Goal: Information Seeking & Learning: Find specific fact

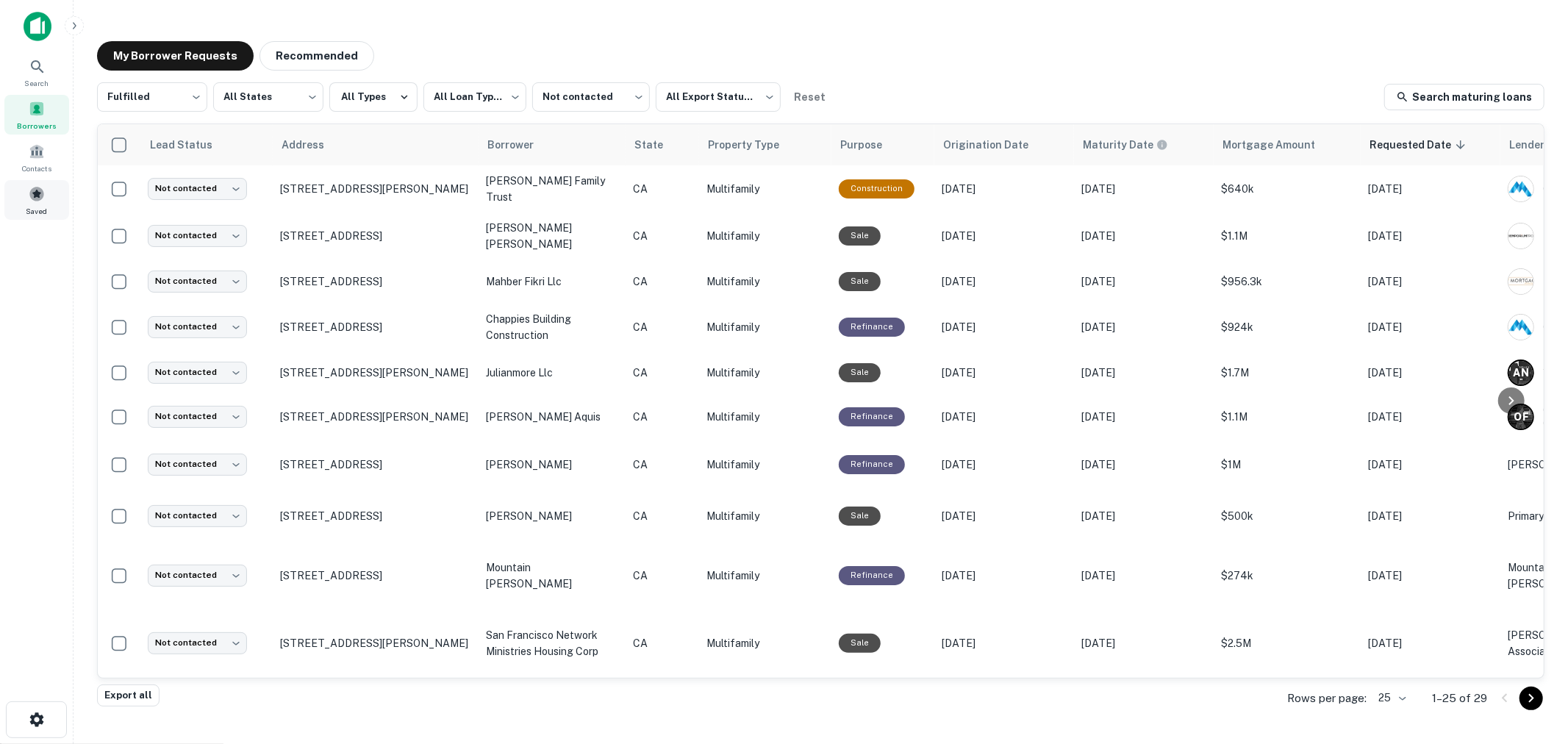
click at [34, 193] on span at bounding box center [36, 194] width 17 height 17
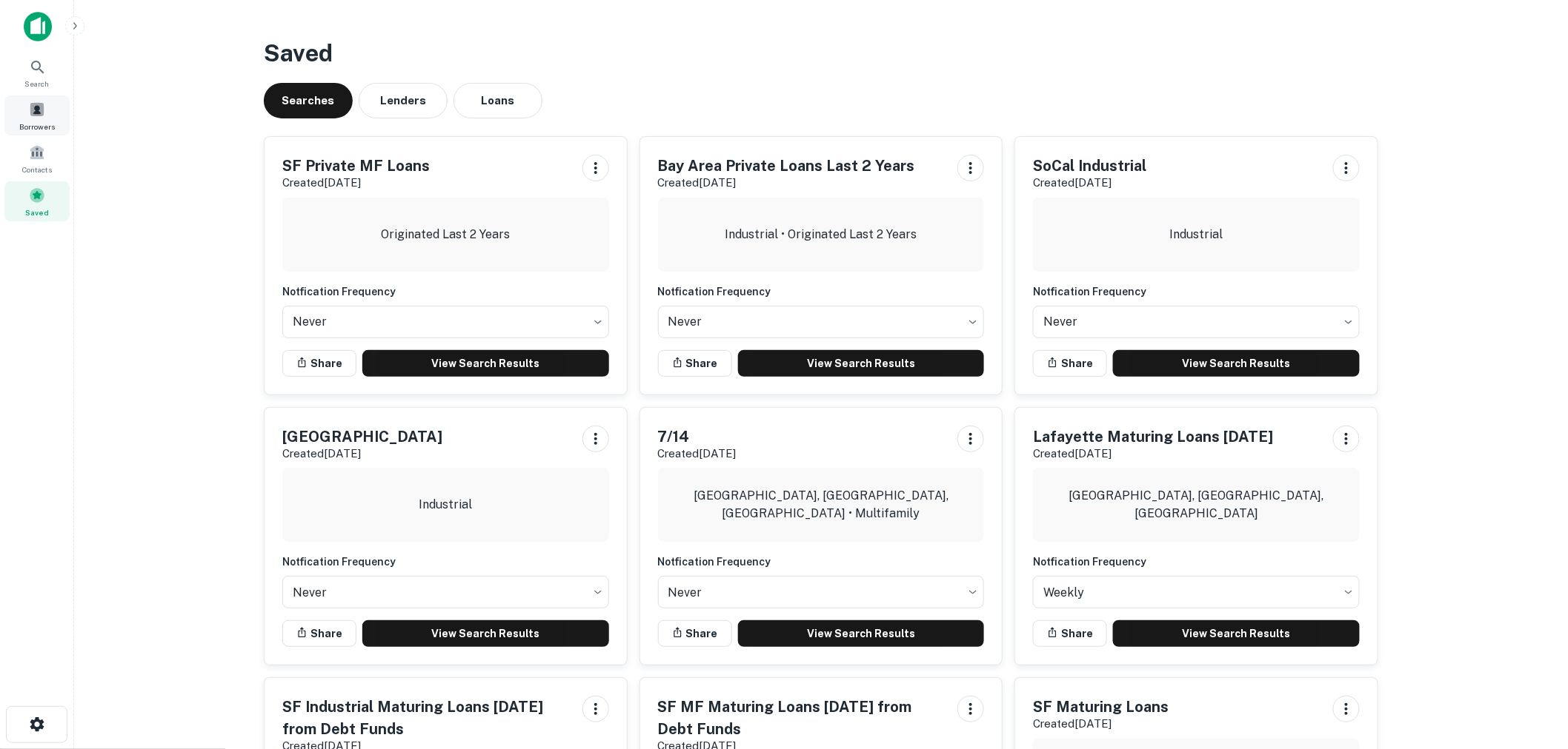
click at [27, 111] on div "Borrowers" at bounding box center [37, 115] width 65 height 40
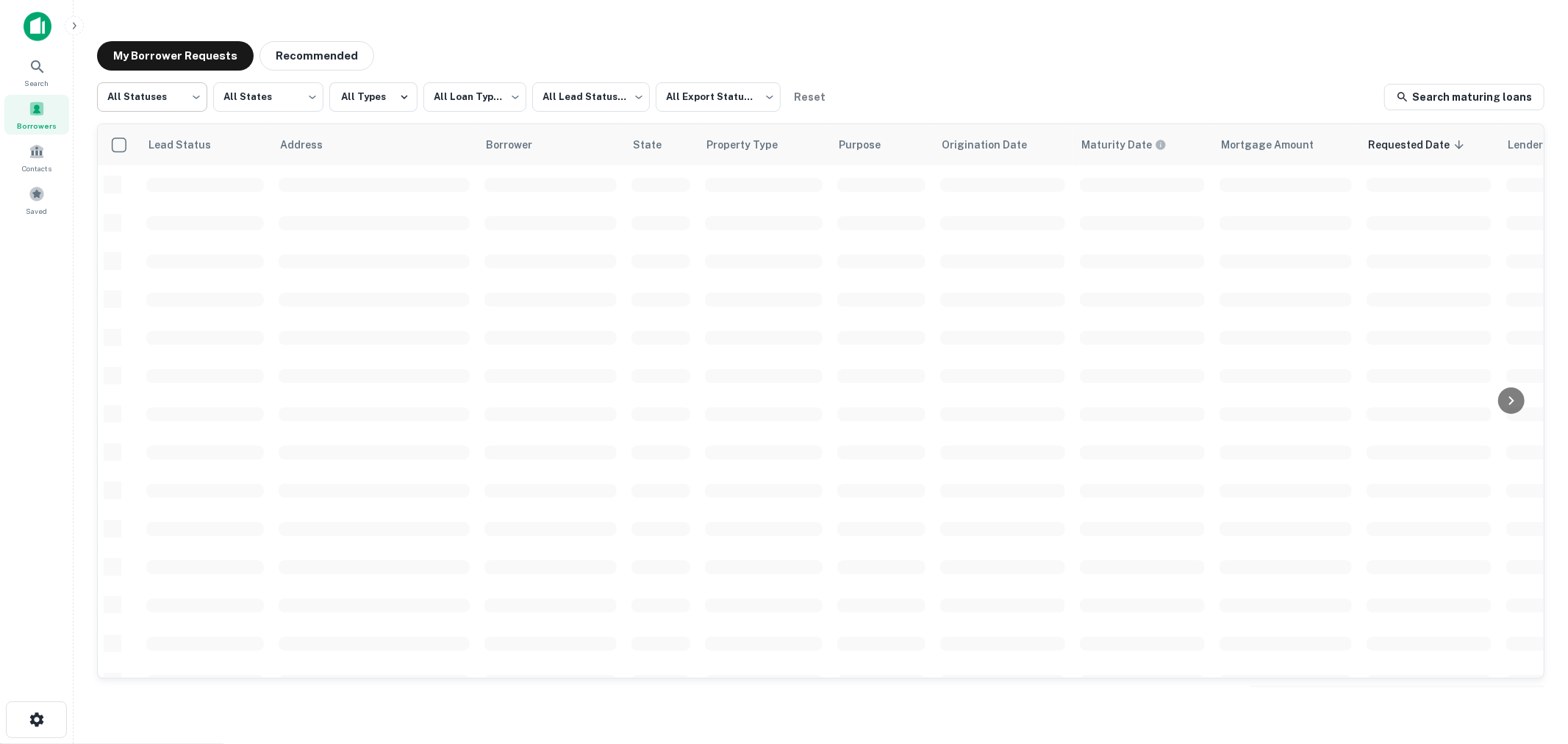
click at [159, 98] on body "**********" at bounding box center [784, 372] width 1568 height 744
click at [143, 190] on li "Fulfilled" at bounding box center [152, 189] width 110 height 27
type input "*********"
click at [588, 92] on body "**********" at bounding box center [784, 372] width 1568 height 744
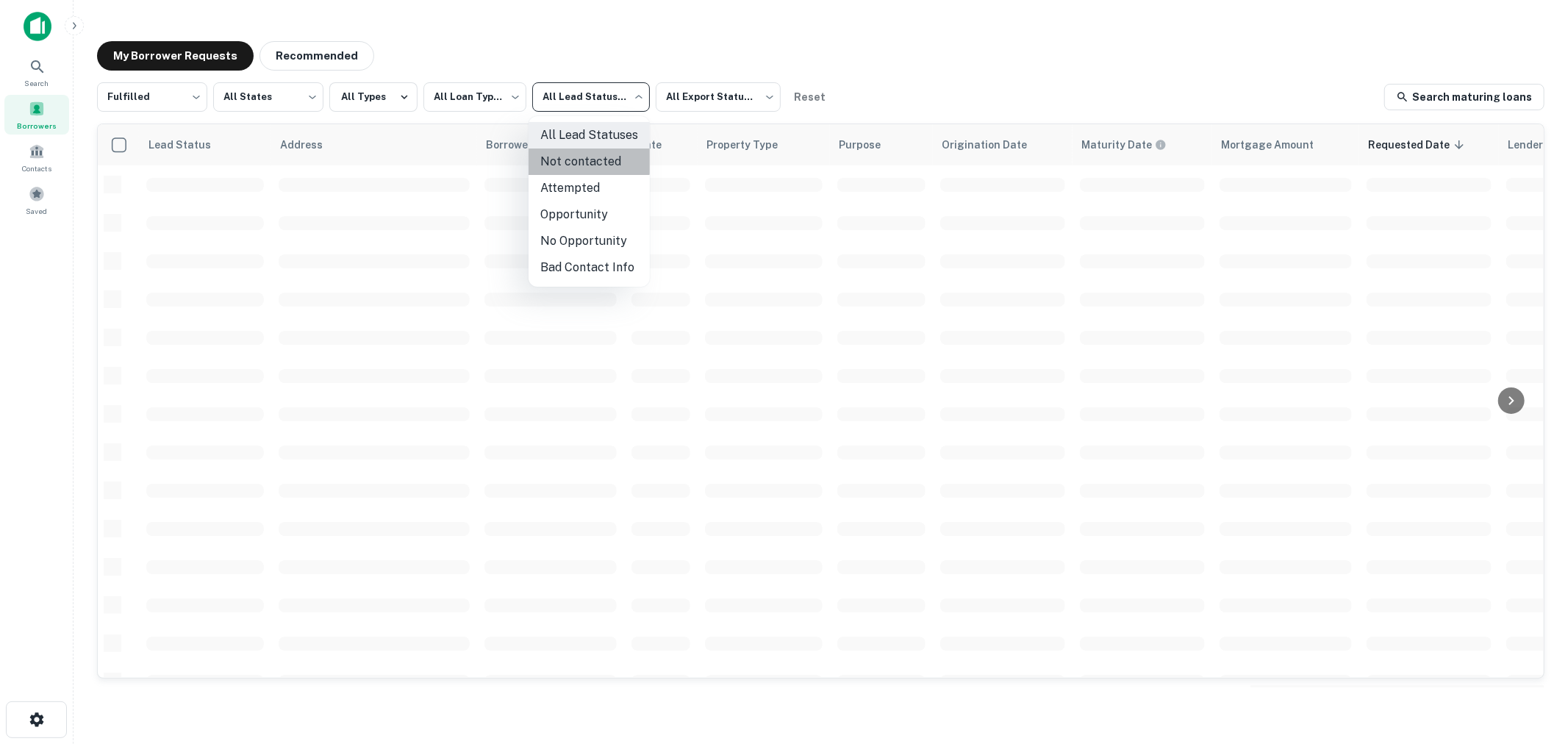
click at [587, 160] on li "Not contacted" at bounding box center [589, 162] width 121 height 27
type input "****"
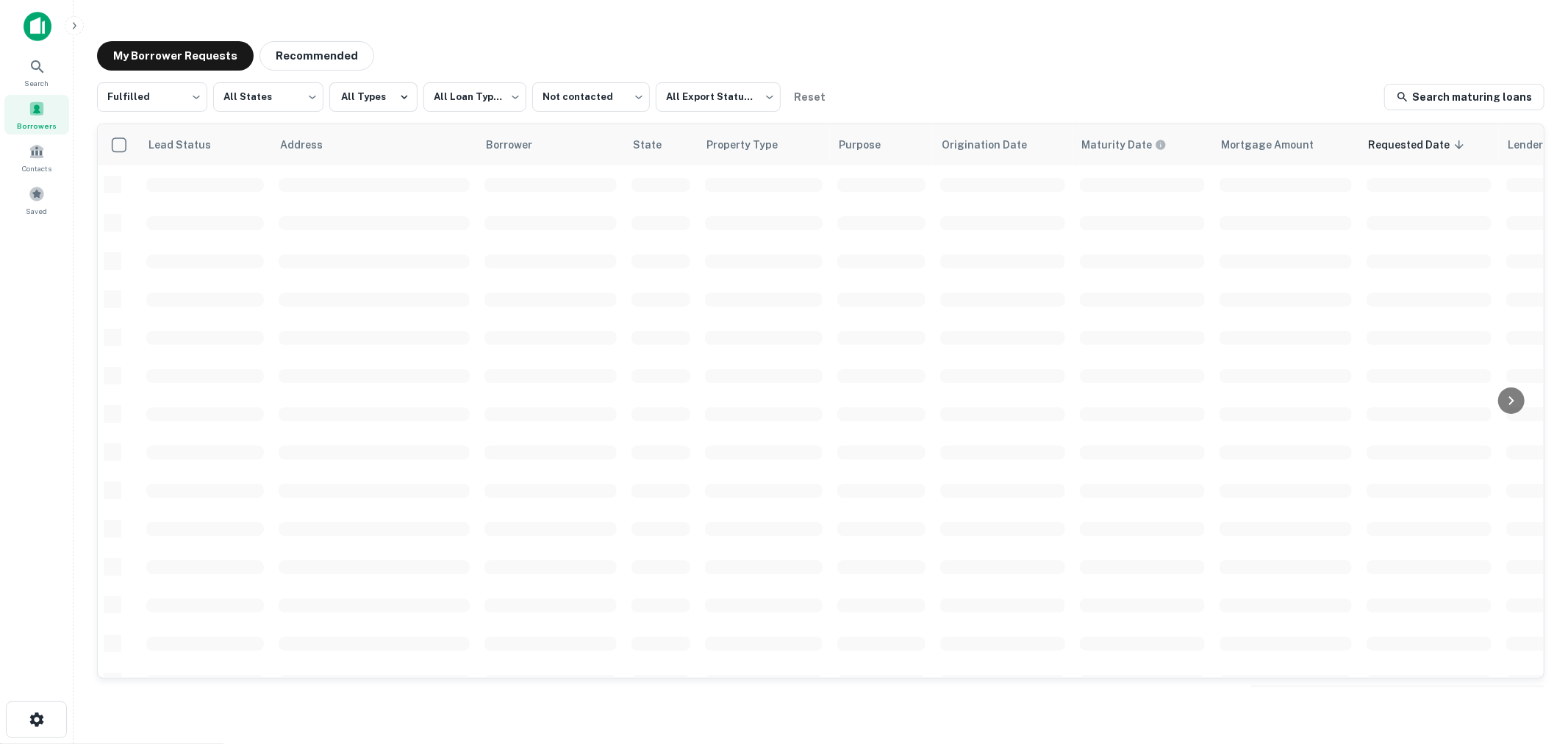
click at [935, 58] on div "My Borrower Requests Recommended" at bounding box center [821, 55] width 1448 height 29
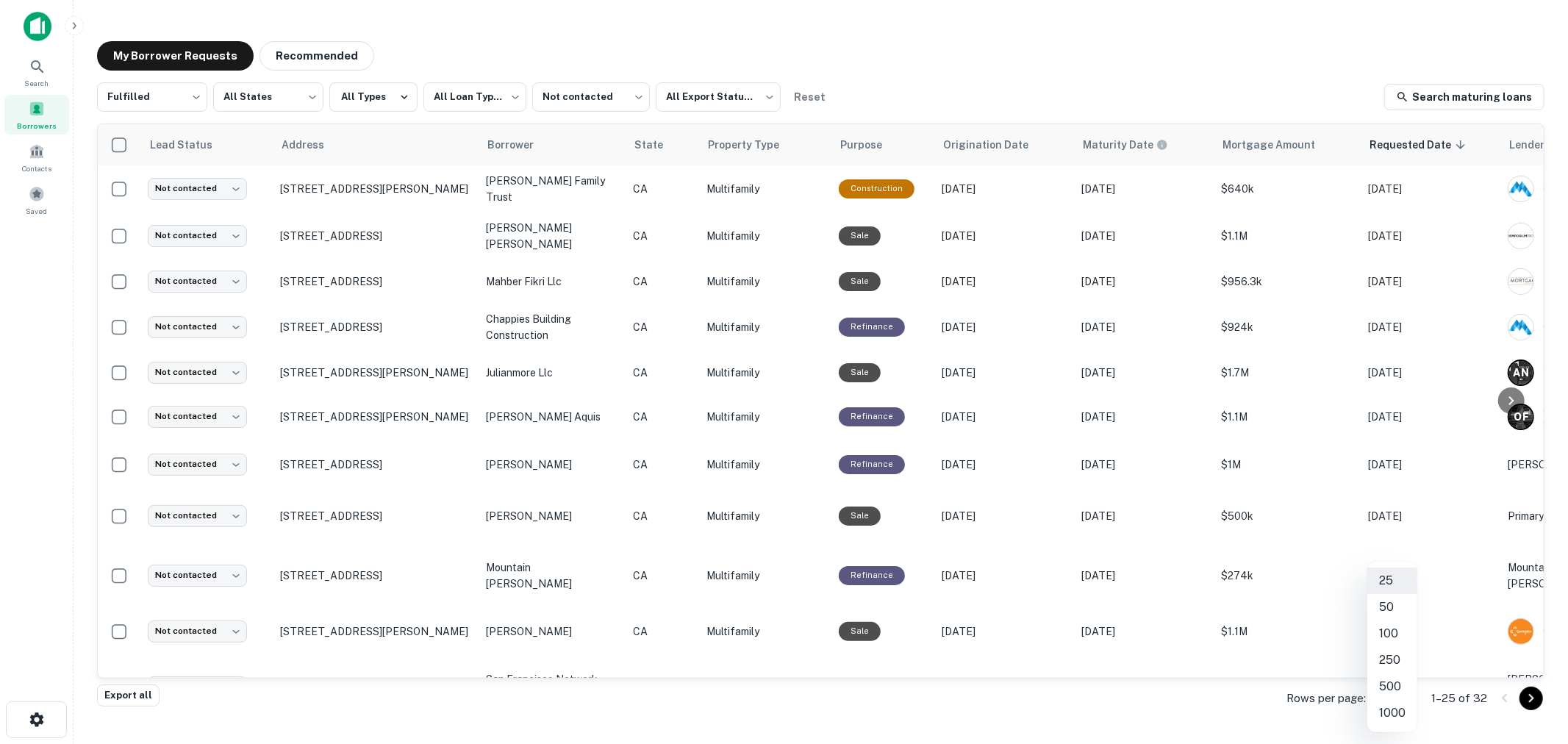
click at [1390, 702] on body "**********" at bounding box center [784, 372] width 1568 height 744
click at [1387, 604] on li "50" at bounding box center [1392, 608] width 50 height 27
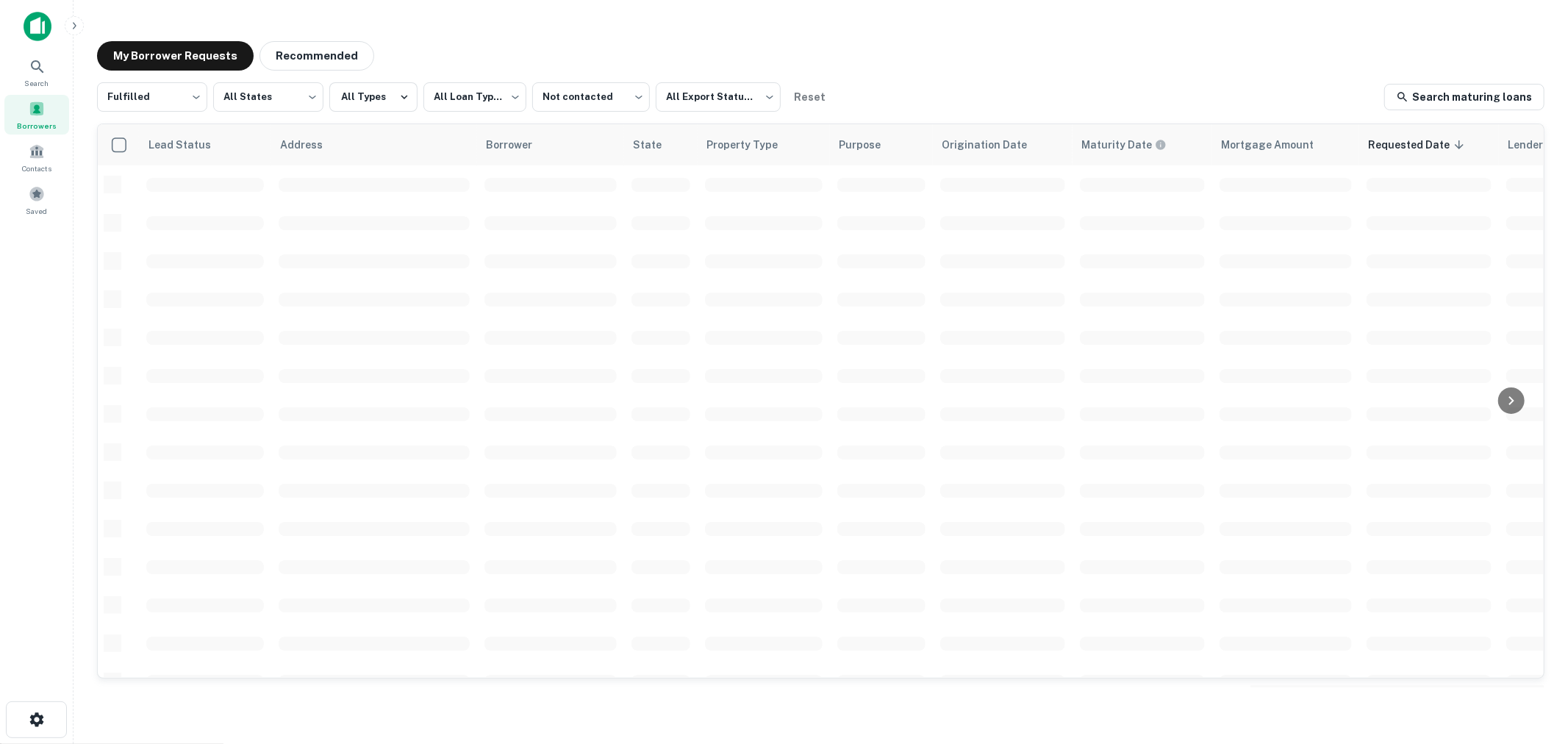
click at [1009, 67] on div "My Borrower Requests Recommended" at bounding box center [821, 55] width 1448 height 29
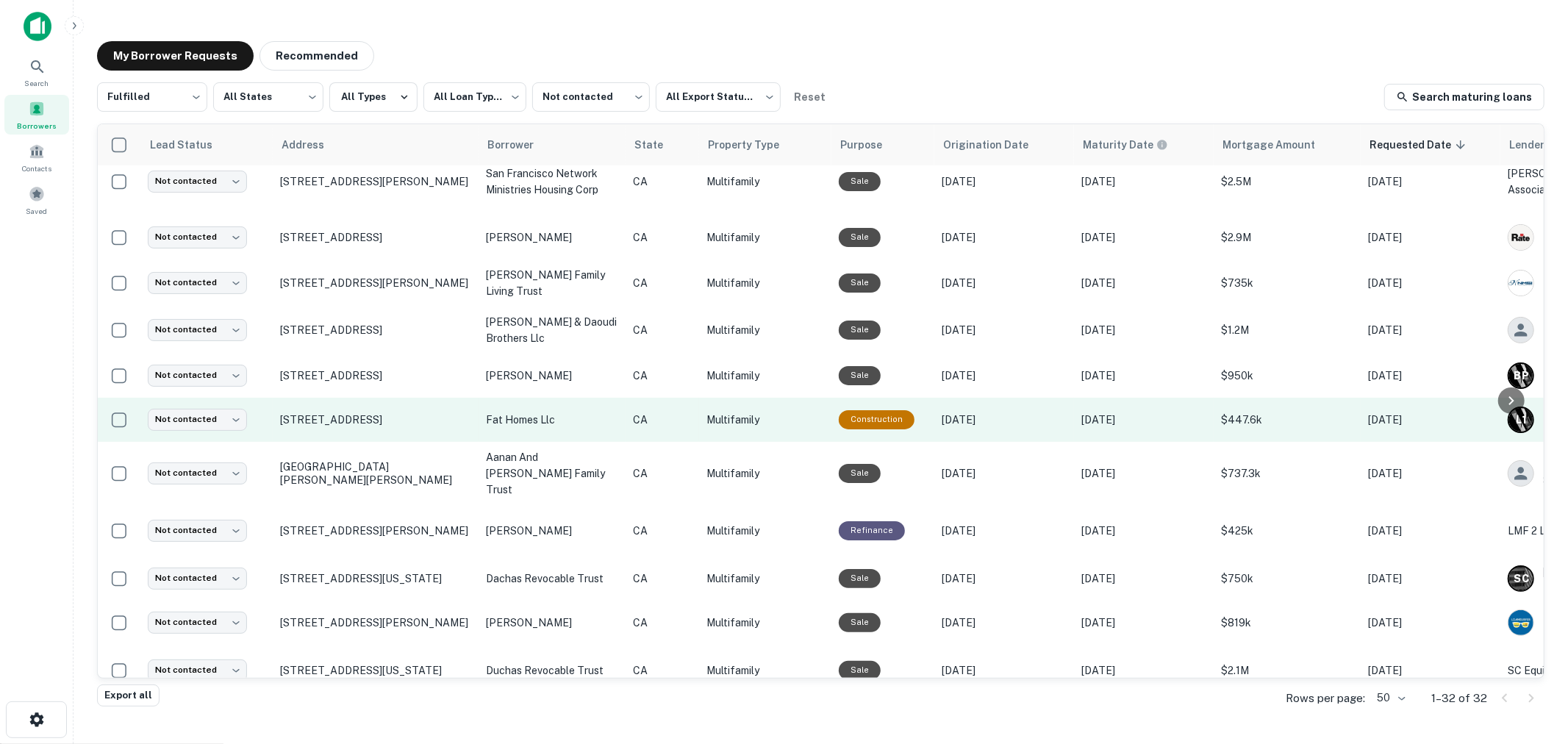
scroll to position [653, 0]
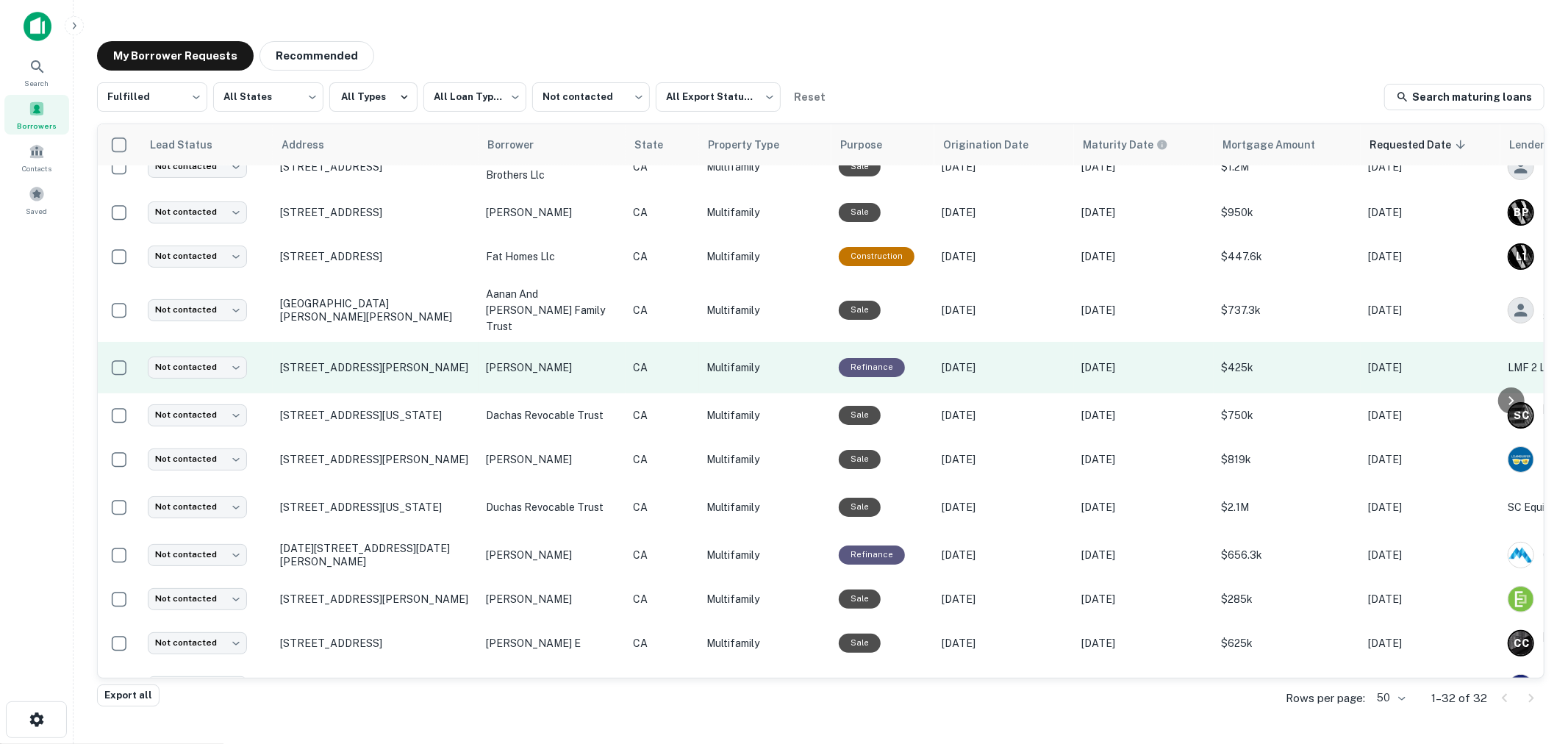
click at [520, 360] on p "napper vicki" at bounding box center [552, 368] width 133 height 17
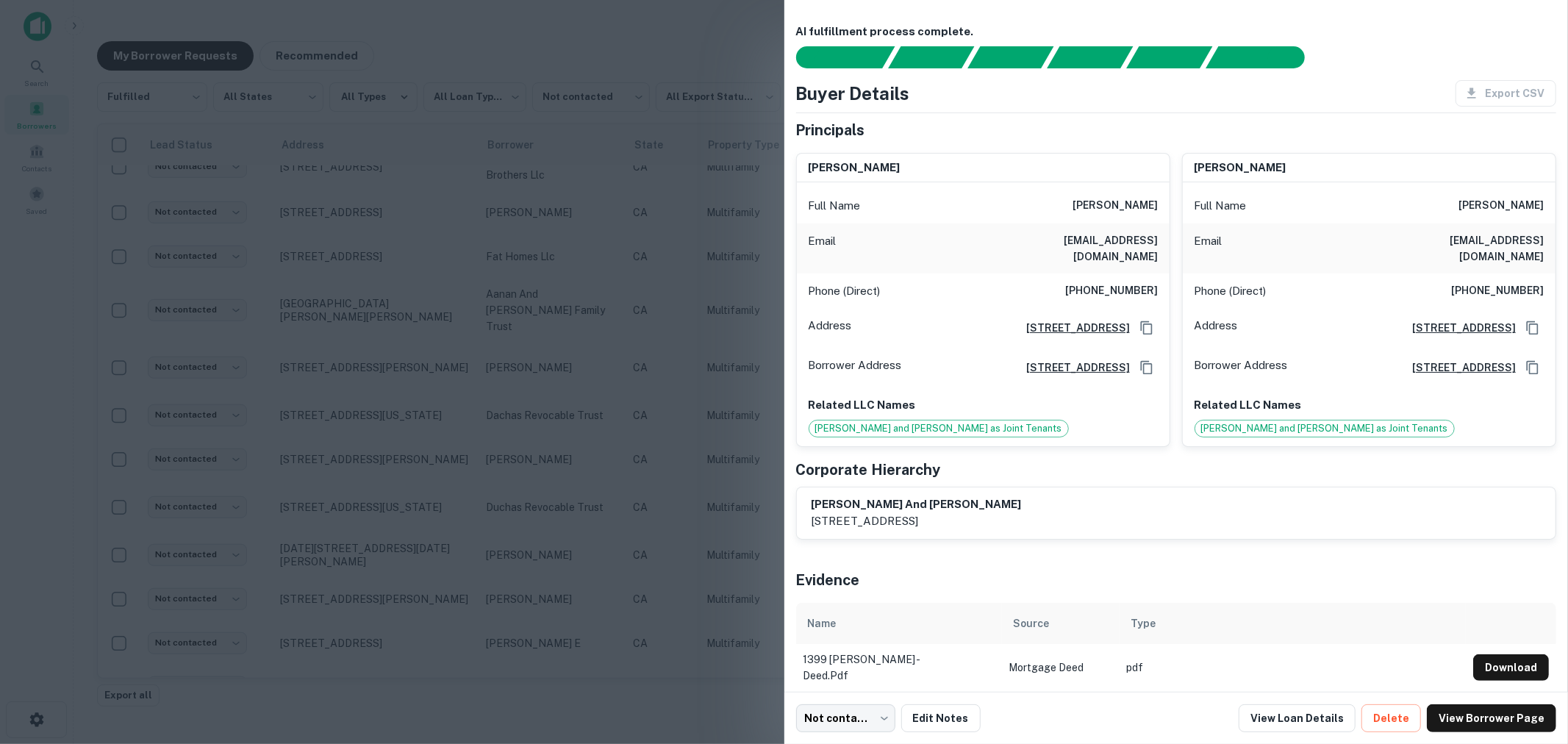
scroll to position [3, 0]
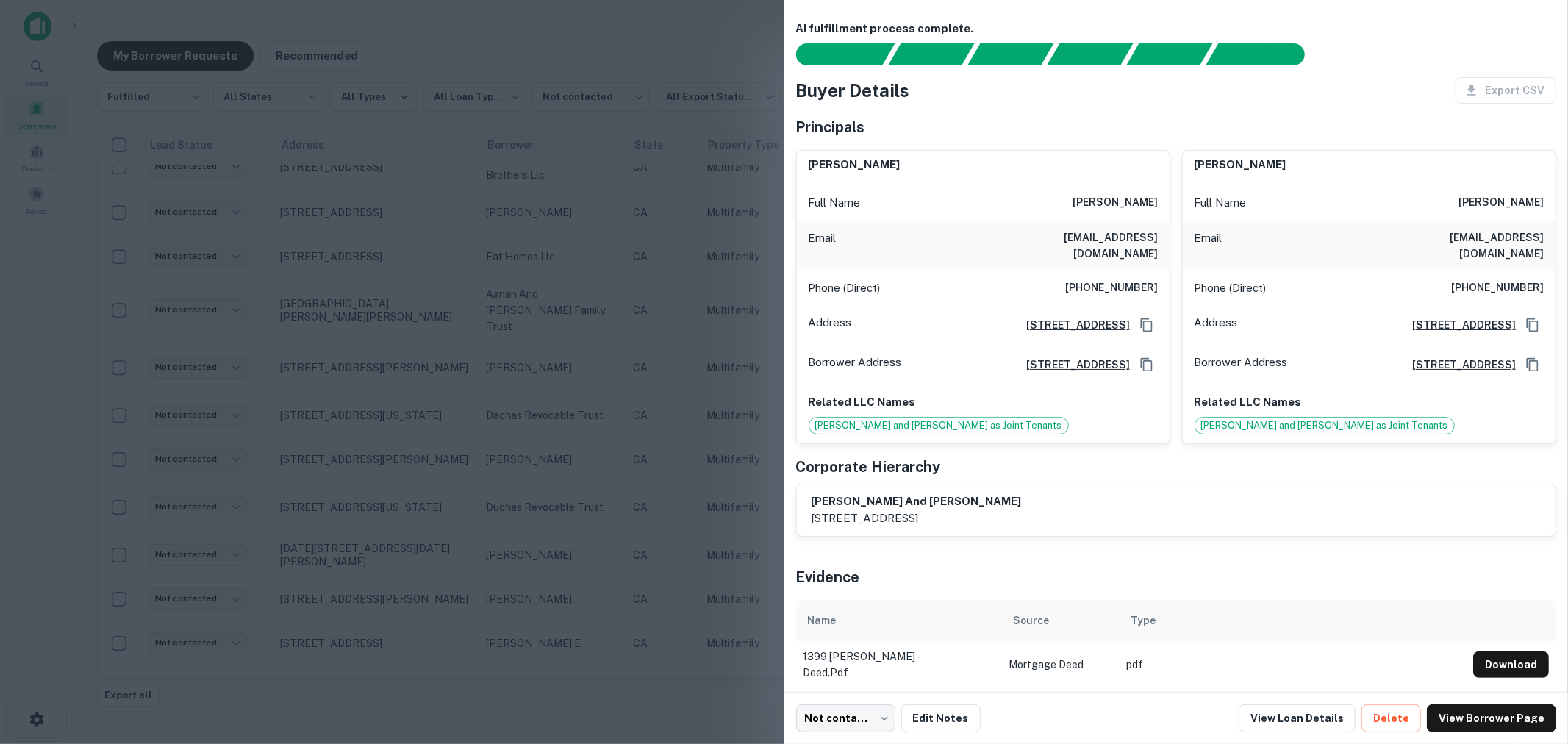
click at [506, 439] on div at bounding box center [784, 372] width 1568 height 744
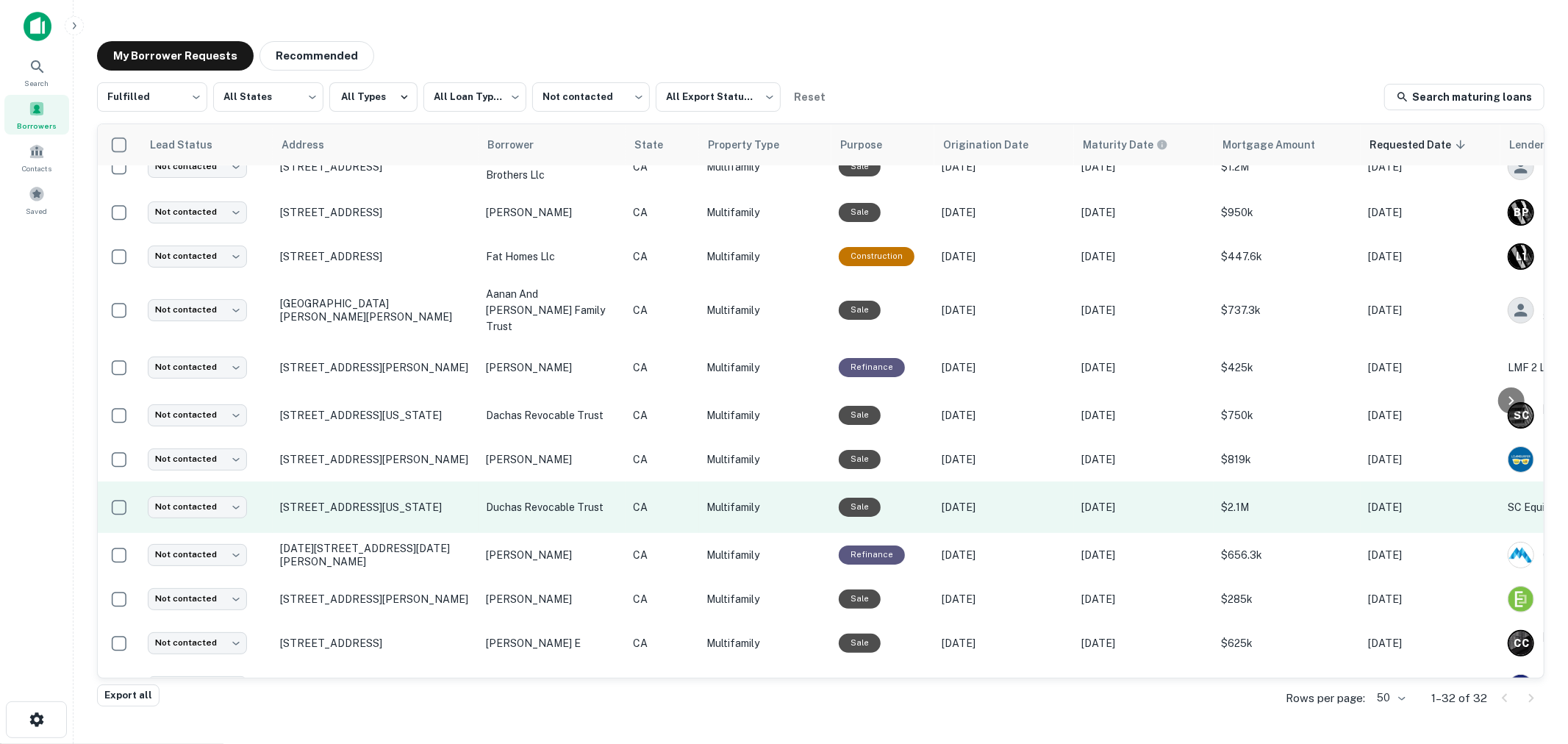
scroll to position [817, 0]
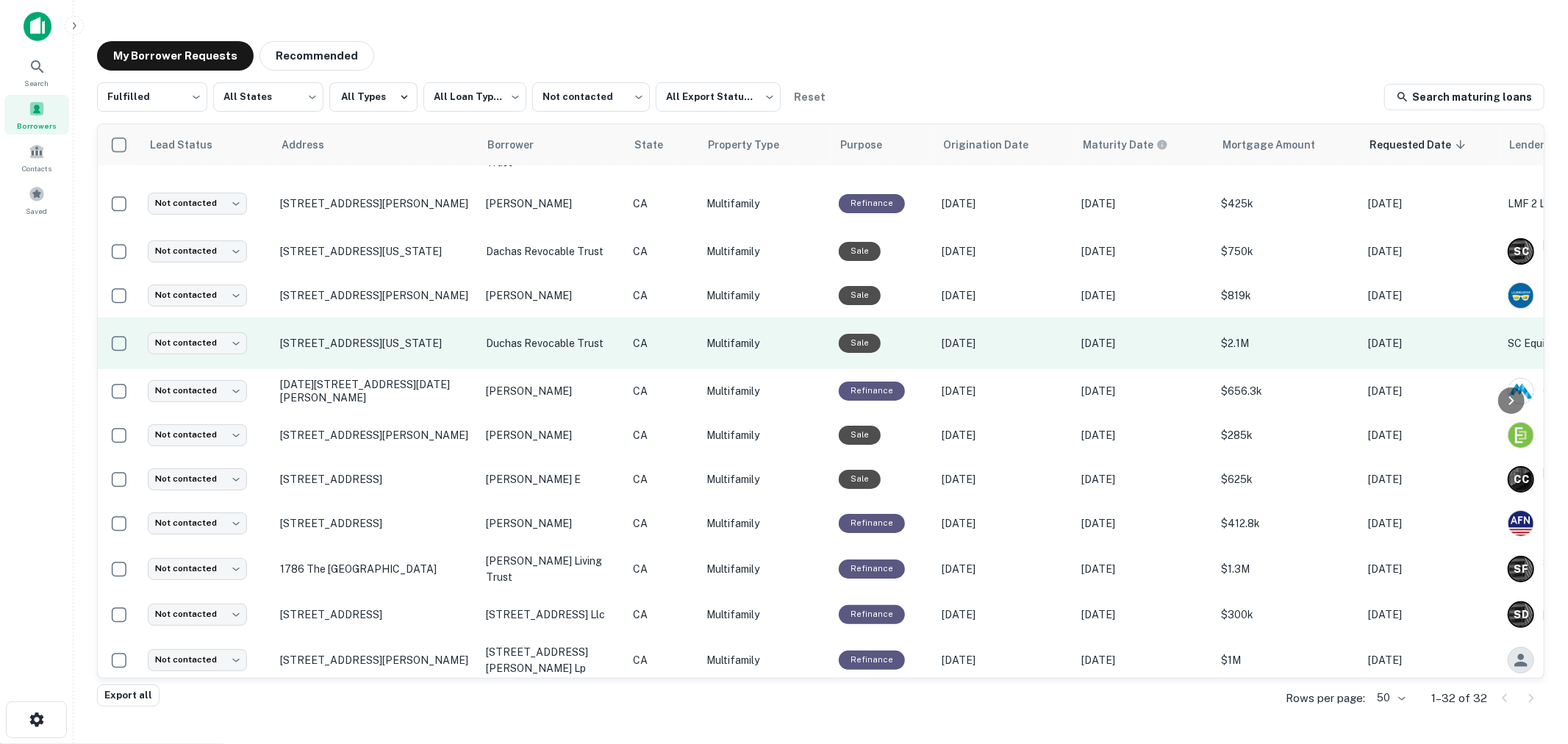
click at [525, 335] on p "duchas revocable trust" at bounding box center [552, 343] width 133 height 17
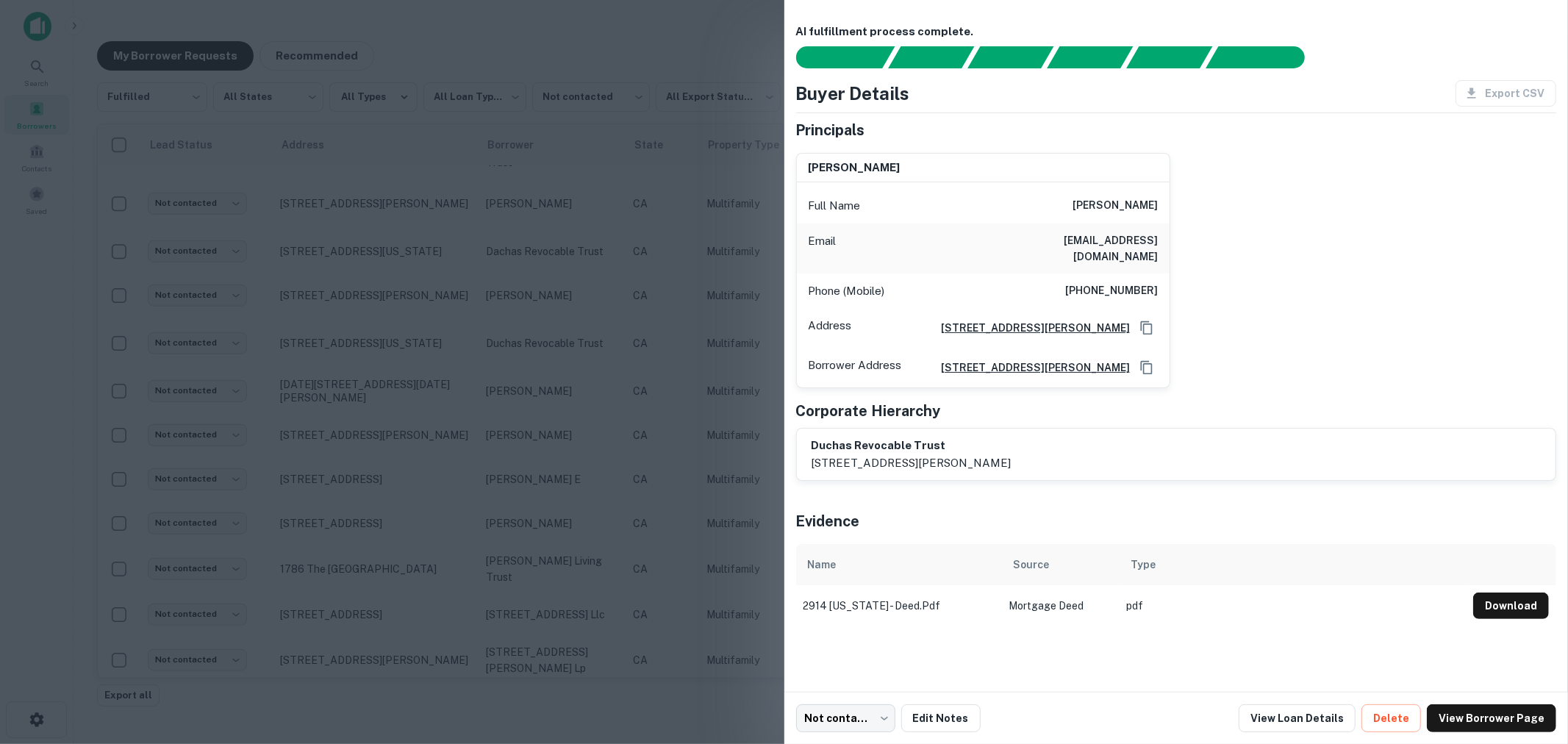
click at [505, 371] on div at bounding box center [784, 372] width 1568 height 744
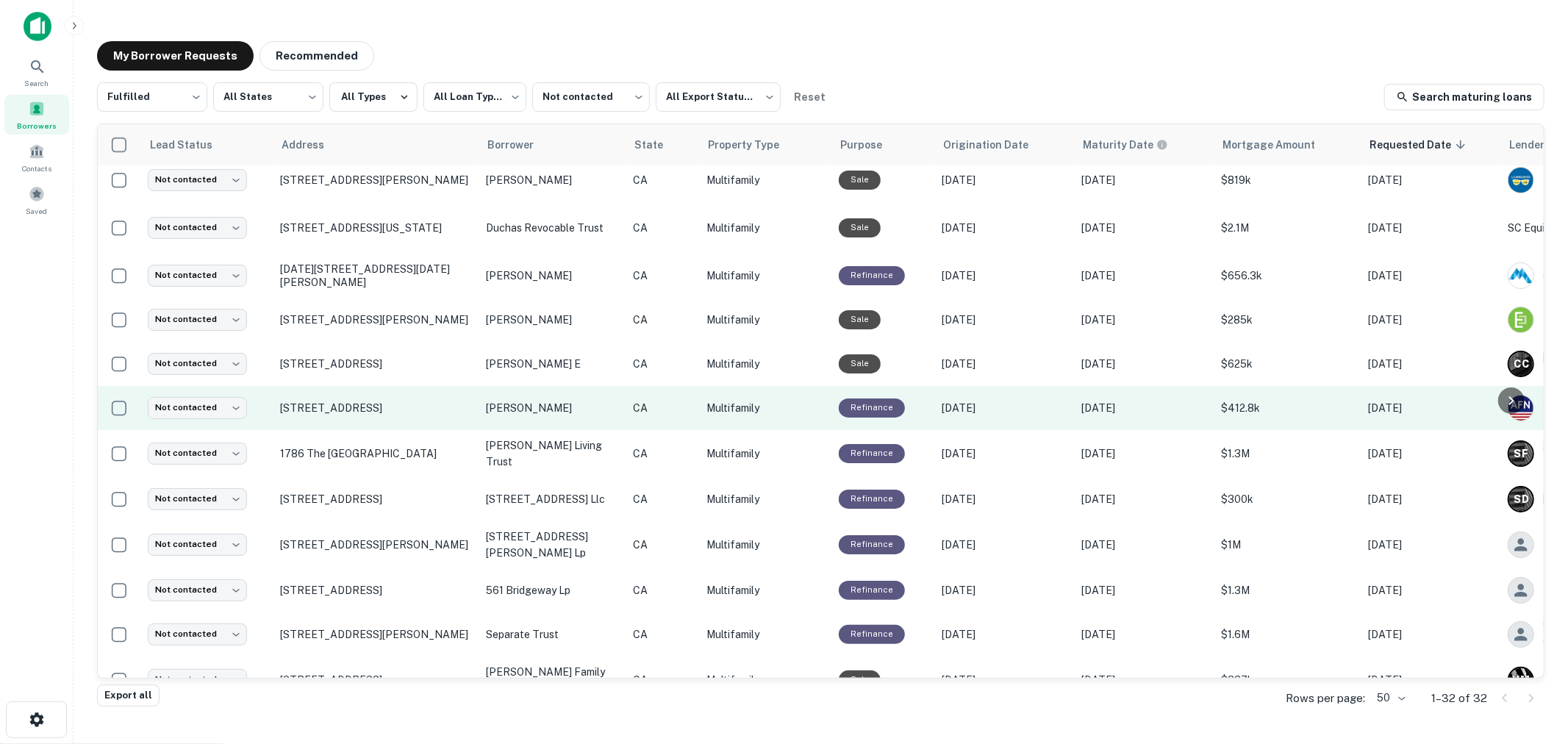
scroll to position [972, 0]
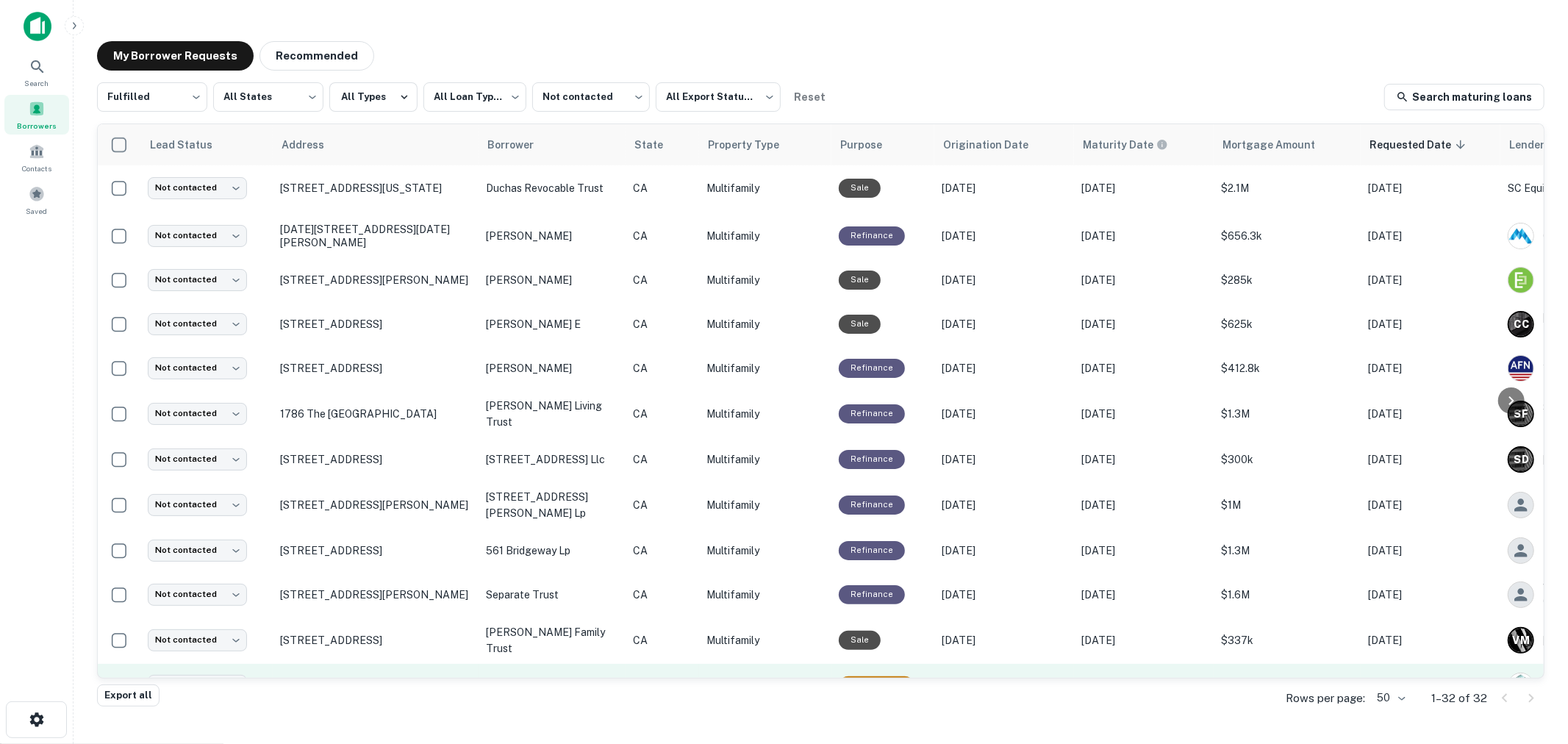
click at [523, 679] on p "bestalpha llc" at bounding box center [552, 686] width 133 height 17
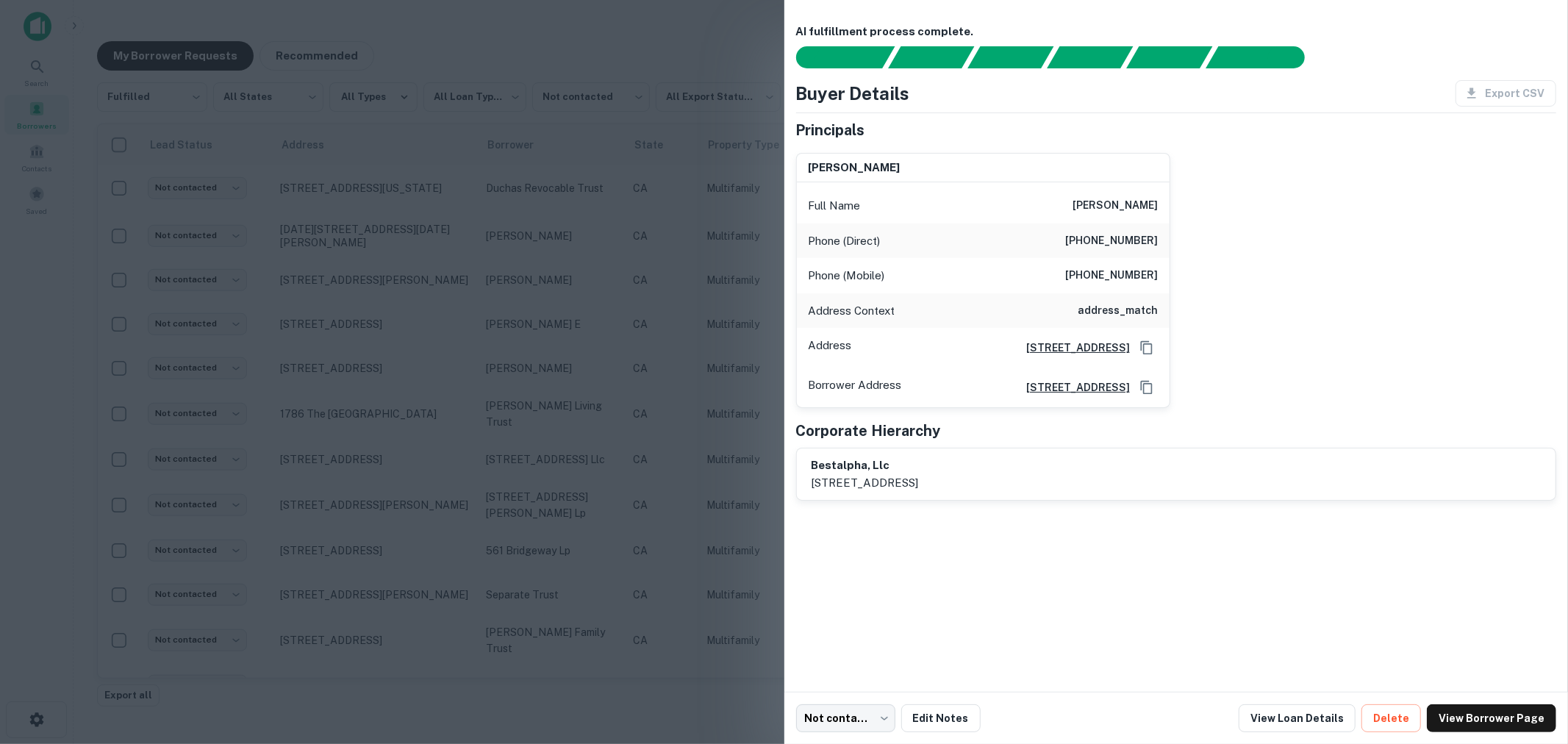
click at [548, 397] on div at bounding box center [784, 372] width 1568 height 744
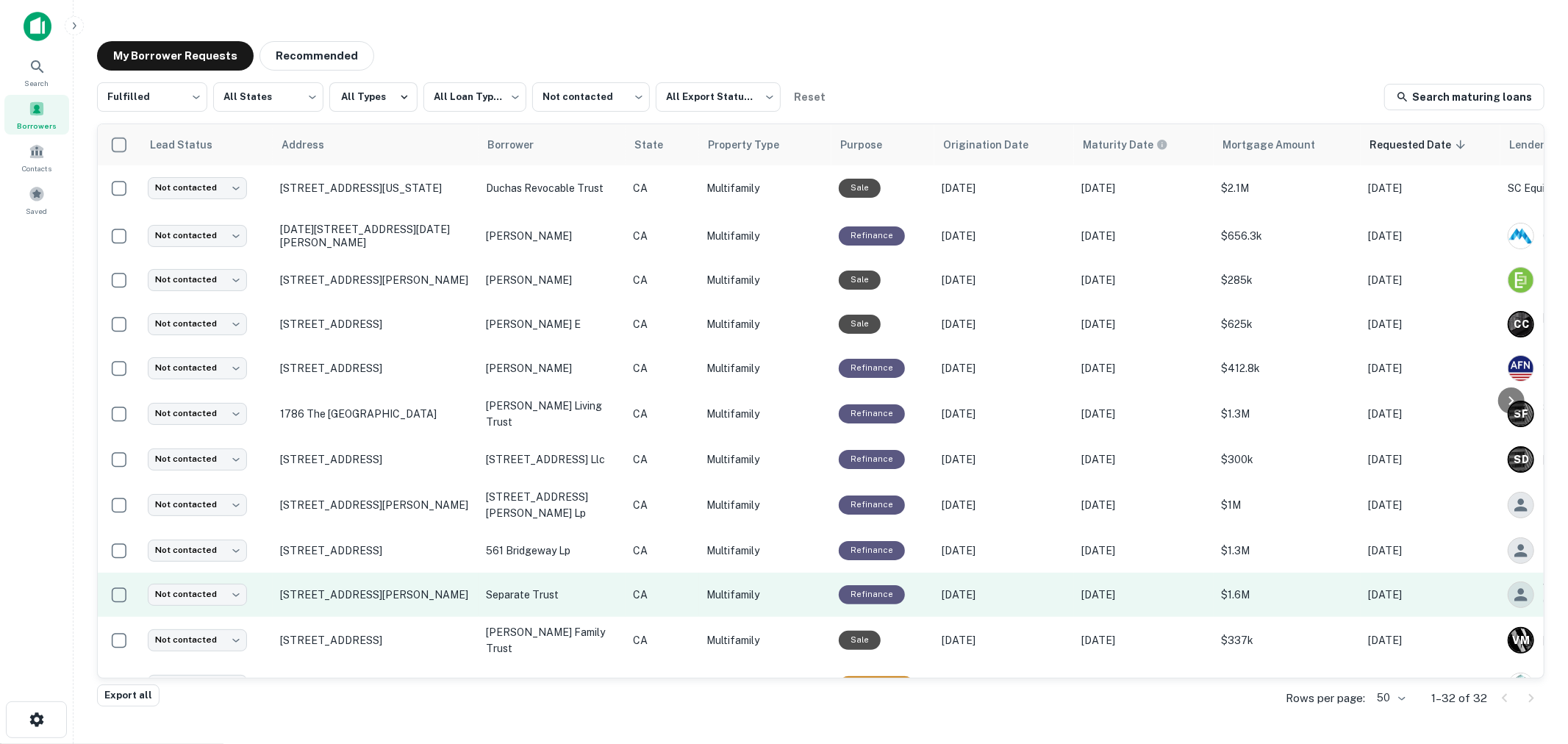
click at [529, 587] on p "separate trust" at bounding box center [552, 595] width 133 height 17
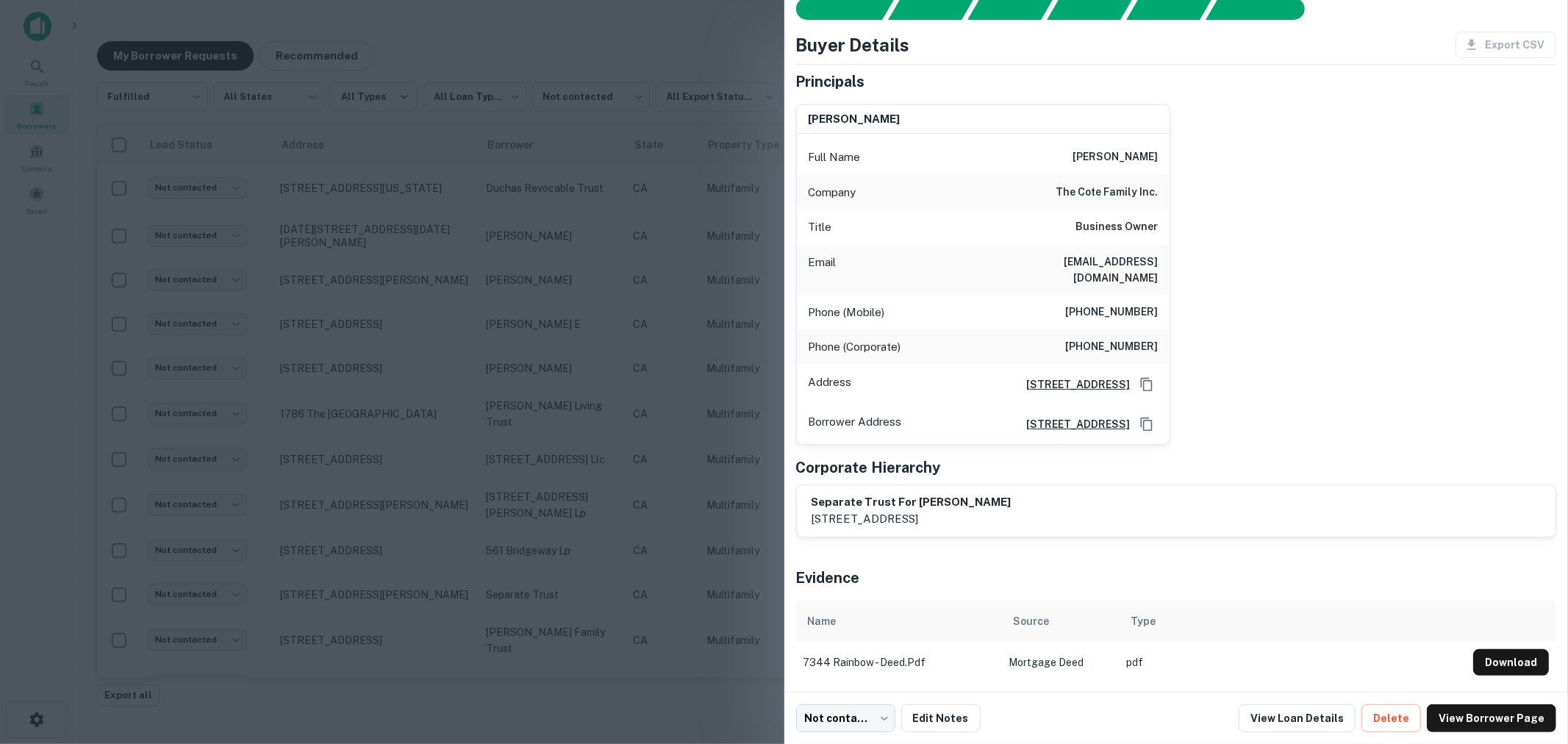
scroll to position [0, 0]
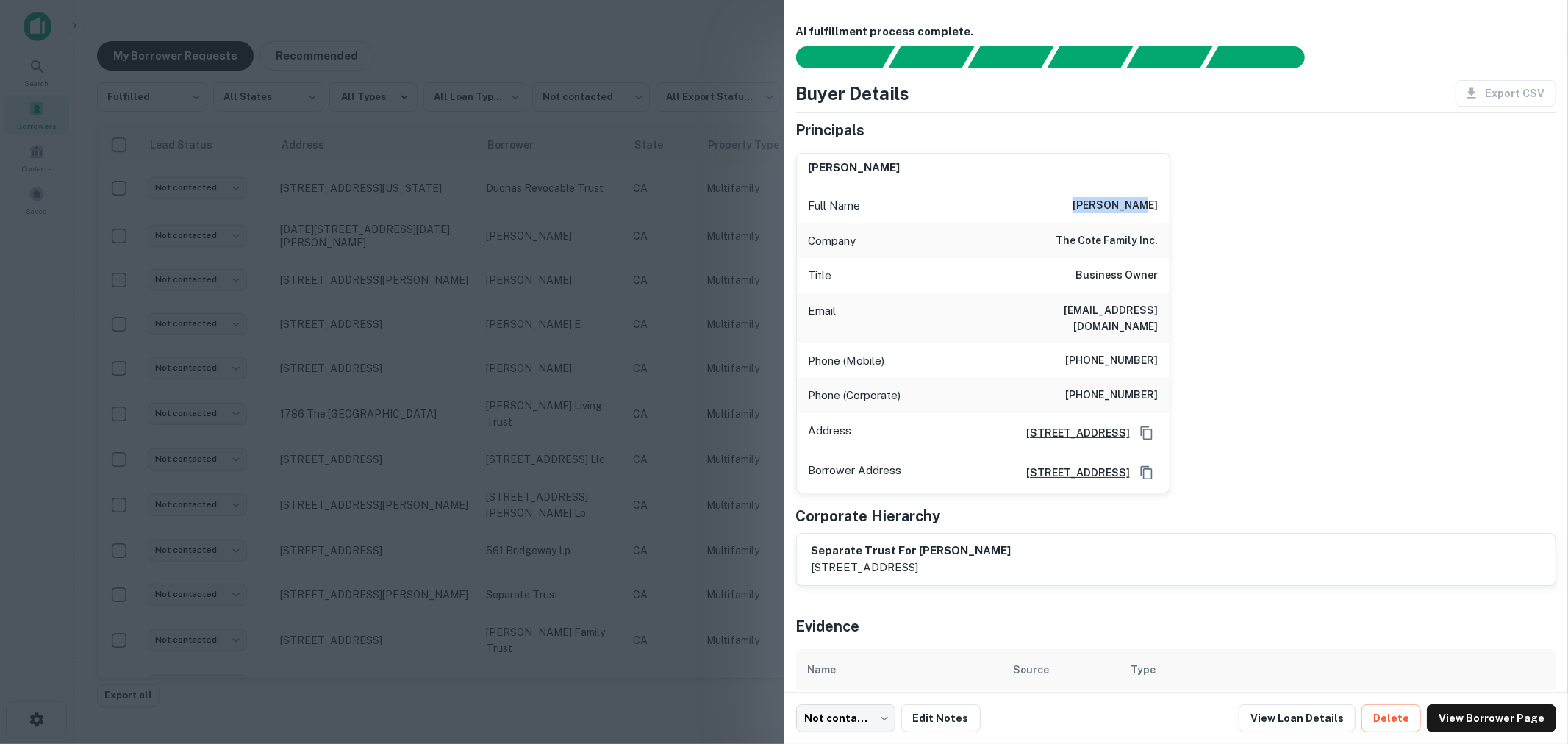
drag, startPoint x: 1099, startPoint y: 206, endPoint x: 1194, endPoint y: 203, distance: 95.0
click at [1194, 203] on div "ivette cote Full Name ivette cote Company the cote family inc. Title Business O…" at bounding box center [1171, 317] width 773 height 353
copy h6 "ivette cote"
click at [1242, 326] on div "ivette cote Full Name ivette cote Company the cote family inc. Title Business O…" at bounding box center [1171, 317] width 773 height 353
click at [1179, 297] on div "ivette cote Full Name ivette cote Company the cote family inc. Title Business O…" at bounding box center [1171, 317] width 773 height 353
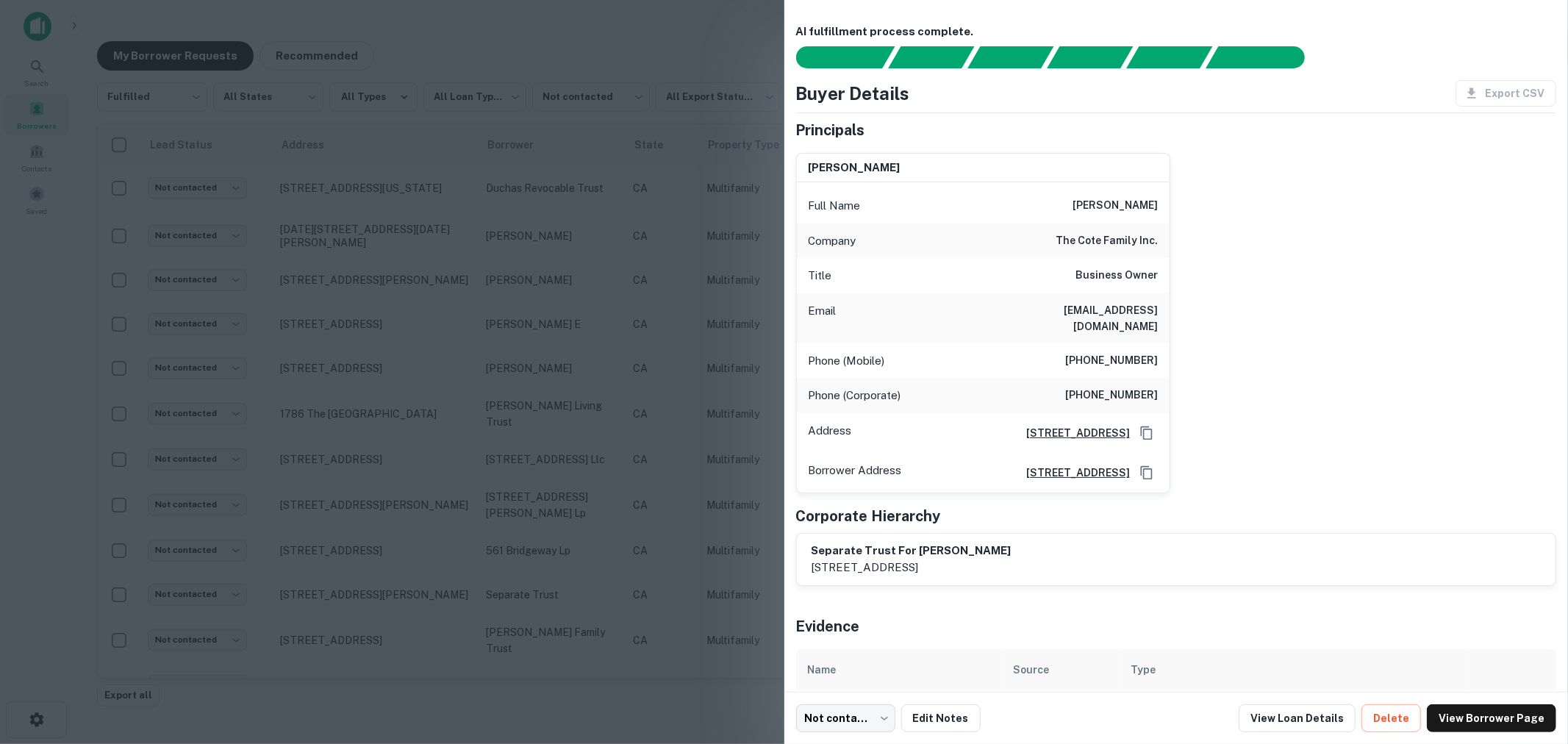
click at [1255, 368] on div "ivette cote Full Name ivette cote Company the cote family inc. Title Business O…" at bounding box center [1171, 317] width 773 height 353
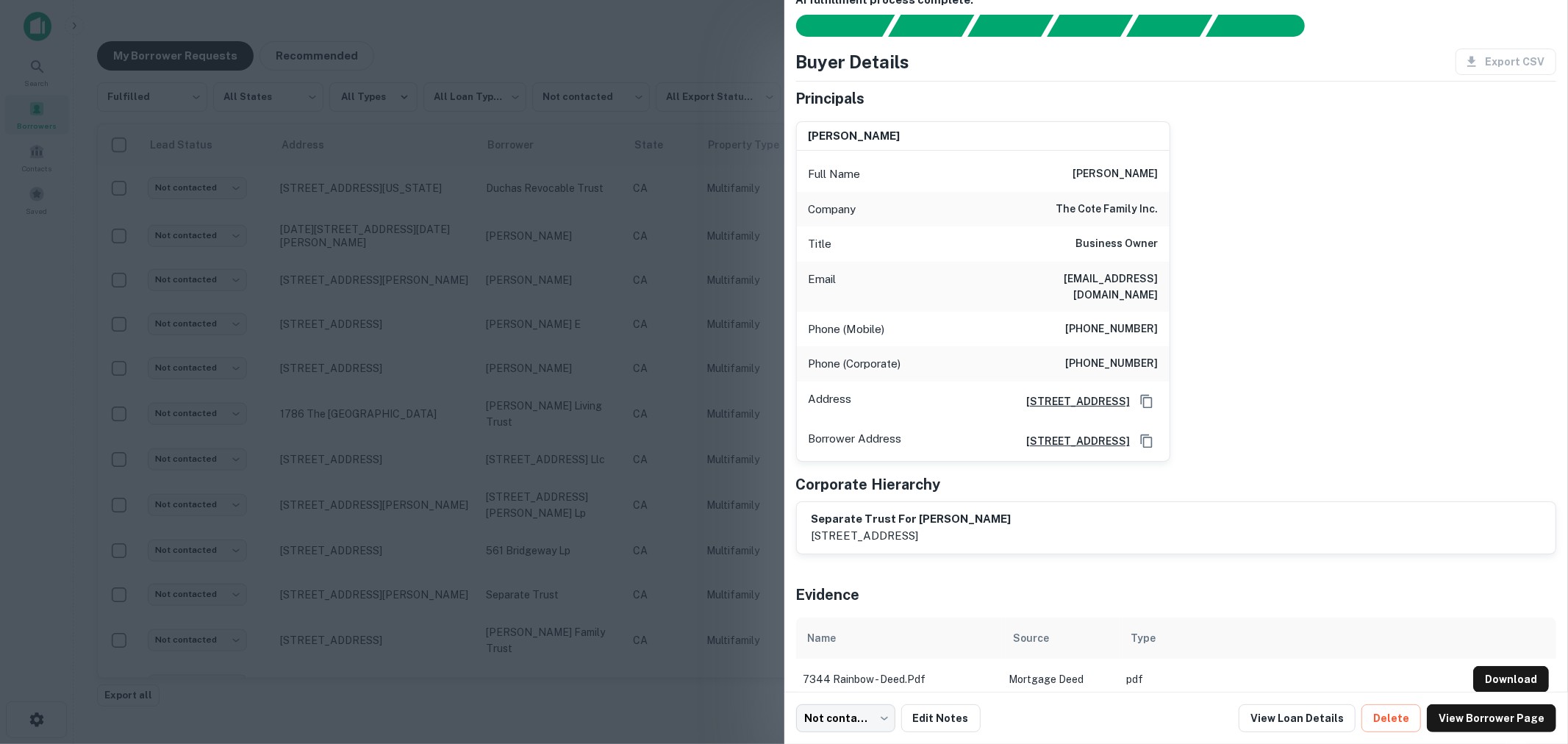
scroll to position [49, 0]
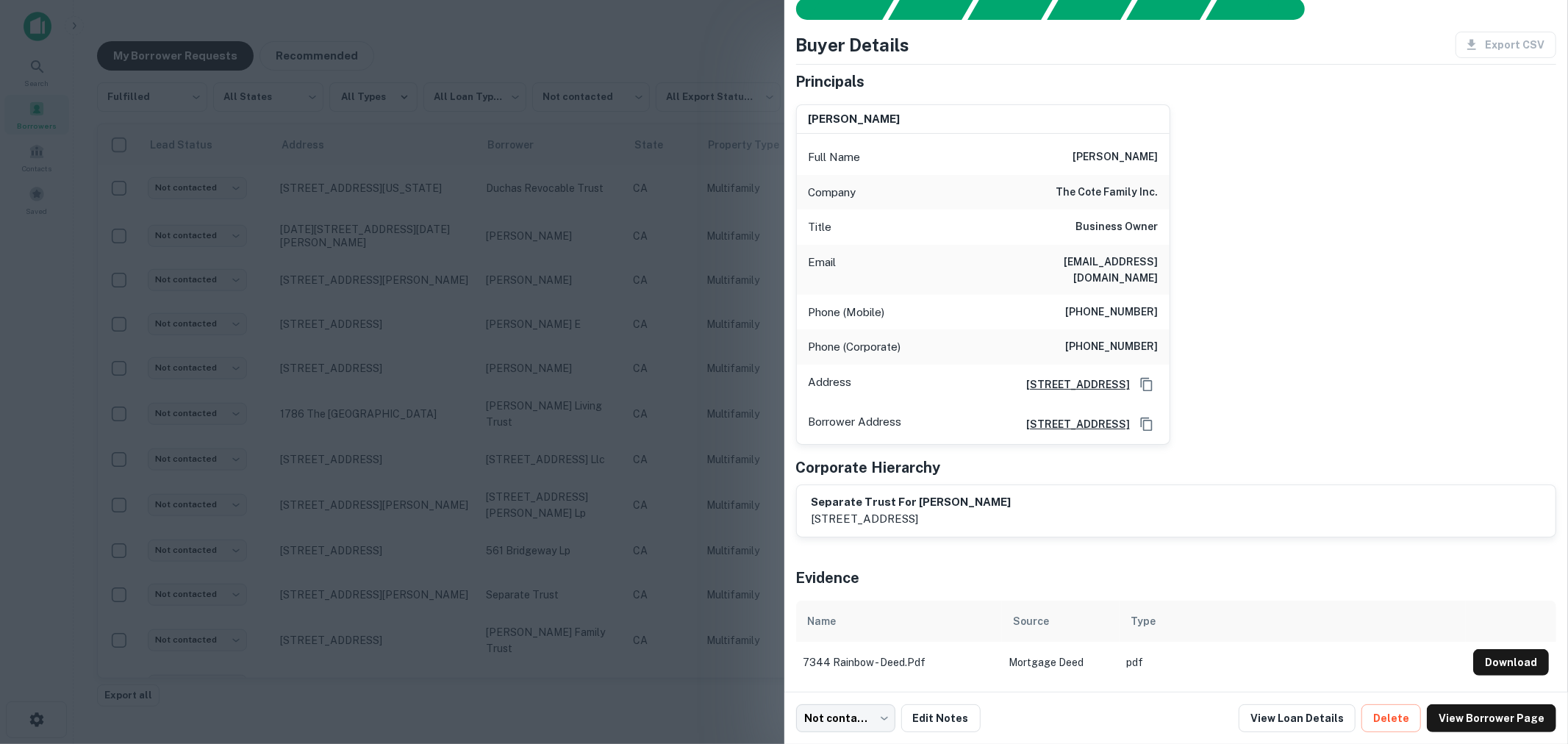
click at [1167, 354] on div "ivette cote Full Name ivette cote Company the cote family inc. Title Business O…" at bounding box center [1171, 268] width 773 height 353
click at [1167, 353] on div "ivette cote Full Name ivette cote Company the cote family inc. Title Business O…" at bounding box center [1171, 268] width 773 height 353
click at [1163, 346] on div "Phone (Corporate) (408) 429-8901" at bounding box center [984, 347] width 373 height 36
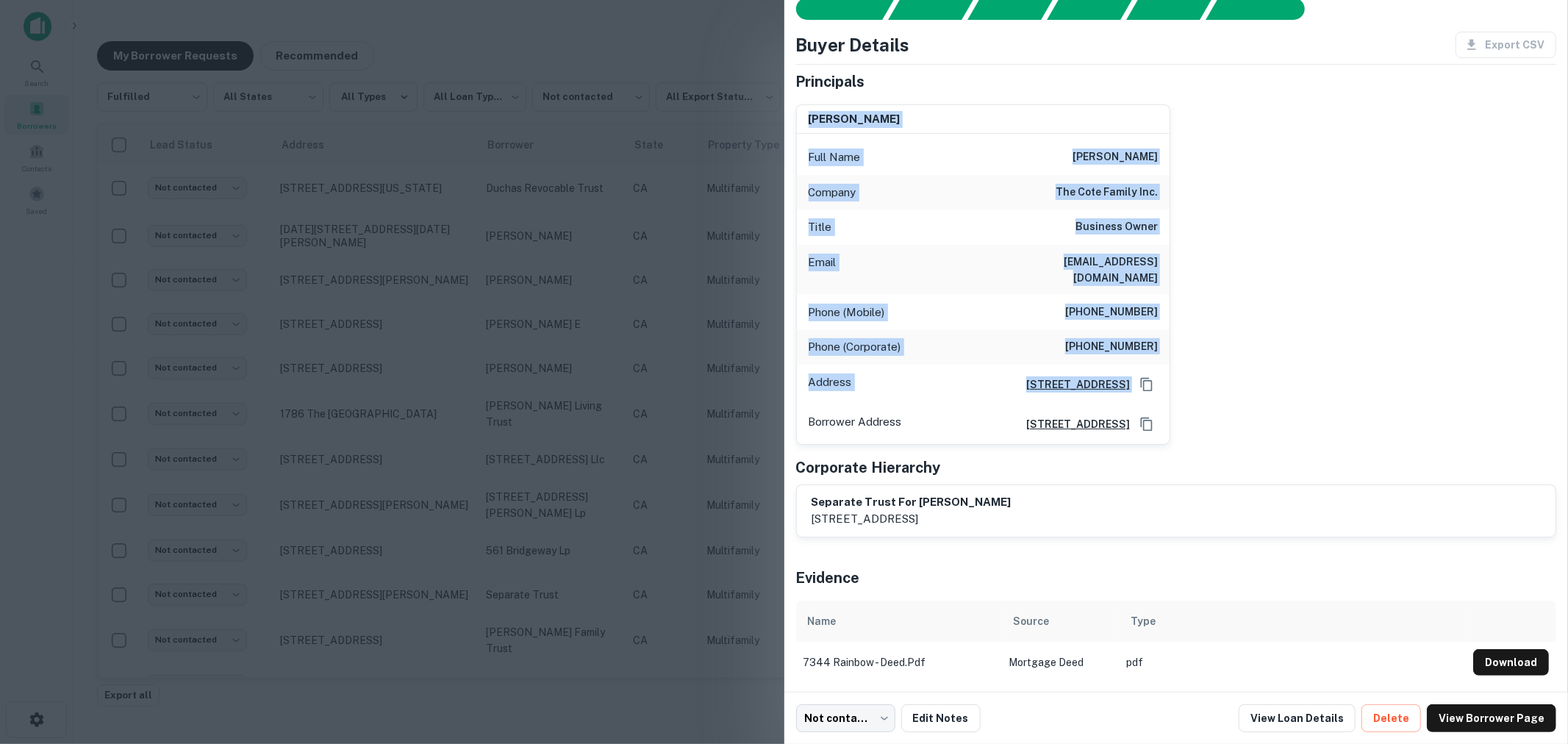
drag, startPoint x: 1162, startPoint y: 373, endPoint x: 804, endPoint y: 112, distance: 443.0
click at [804, 112] on div "ivette cote Full Name ivette cote Company the cote family inc. Title Business O…" at bounding box center [984, 275] width 373 height 339
click at [810, 118] on h6 "ivette cote" at bounding box center [854, 119] width 92 height 17
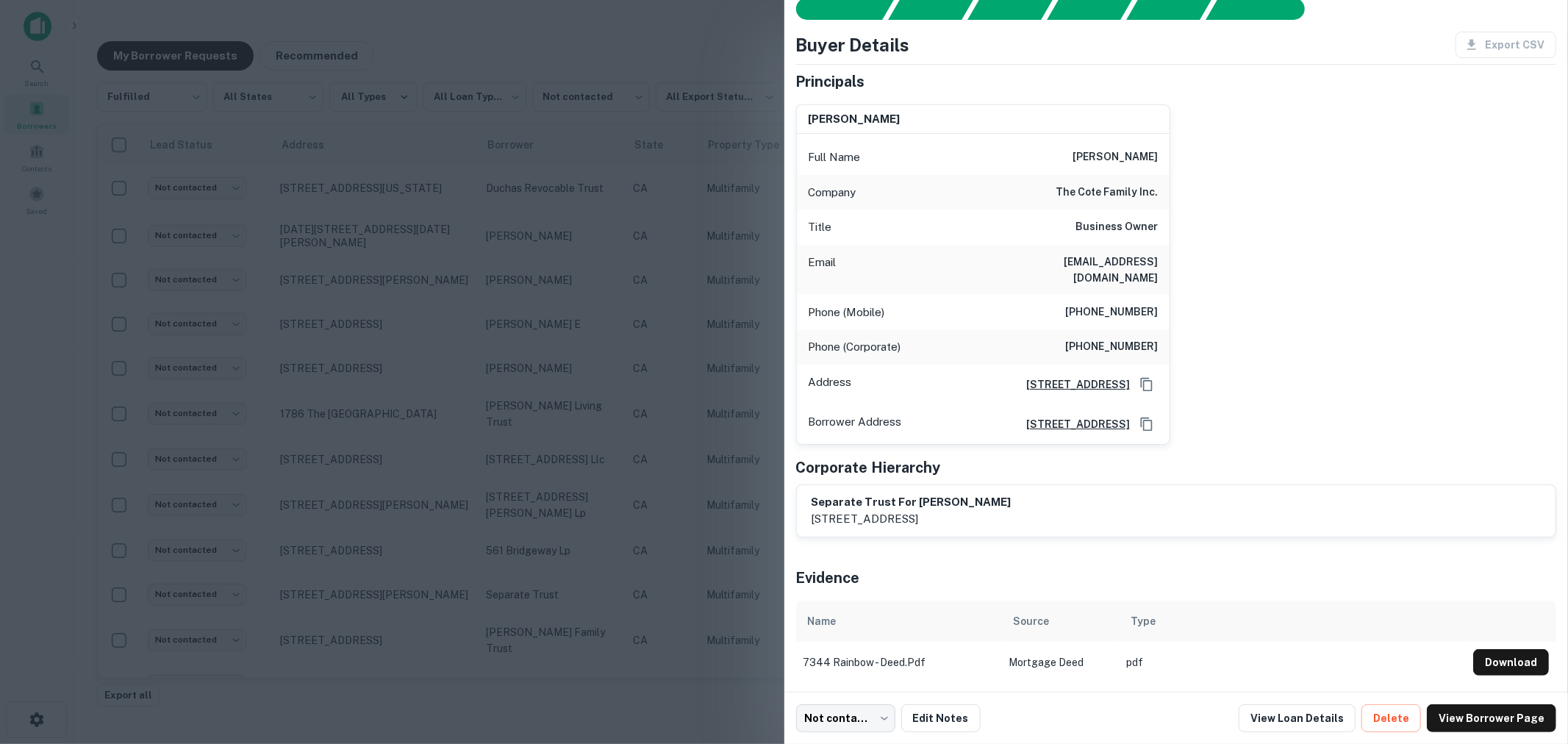
click at [439, 378] on div at bounding box center [784, 372] width 1568 height 744
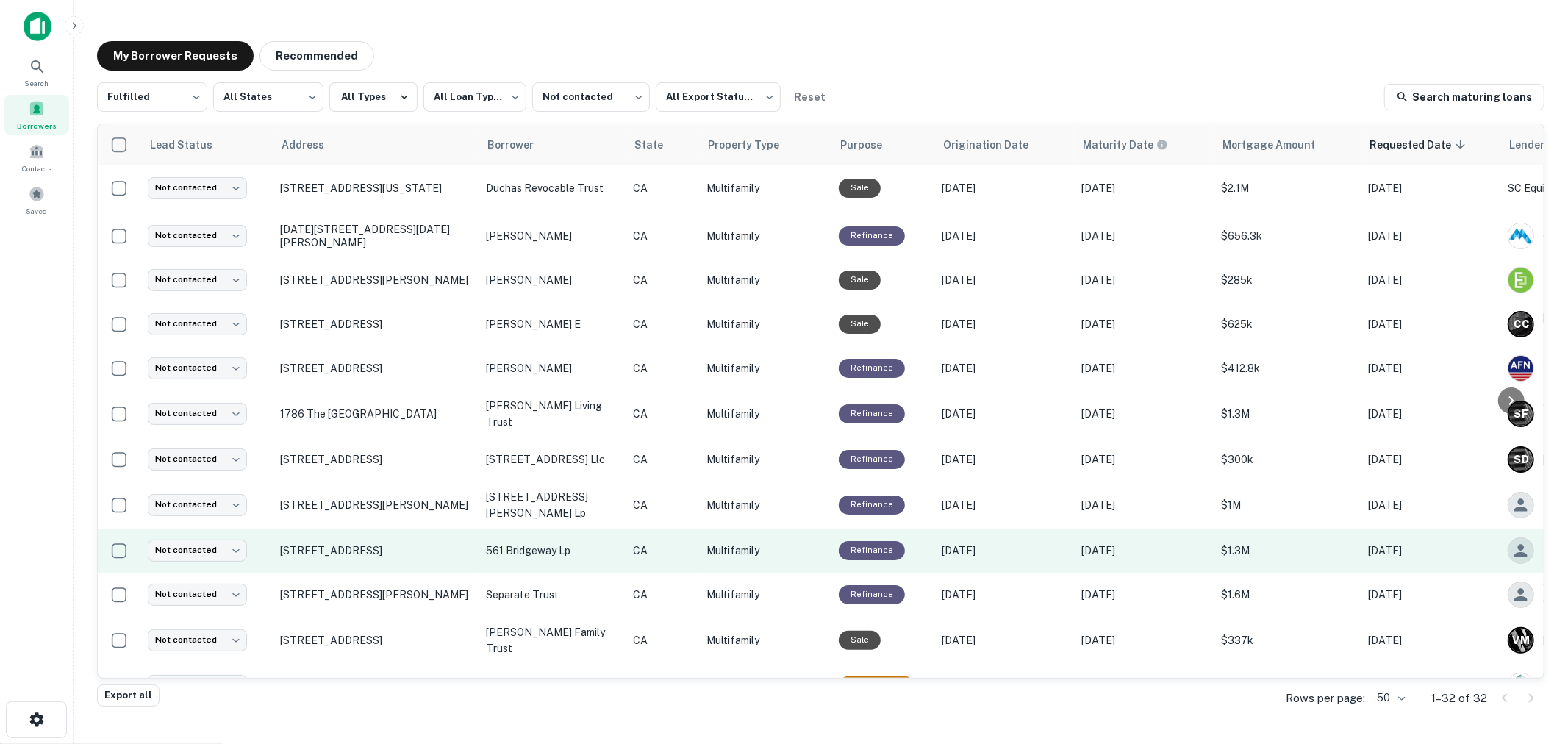
click at [526, 543] on p "561 bridgeway lp" at bounding box center [552, 551] width 133 height 17
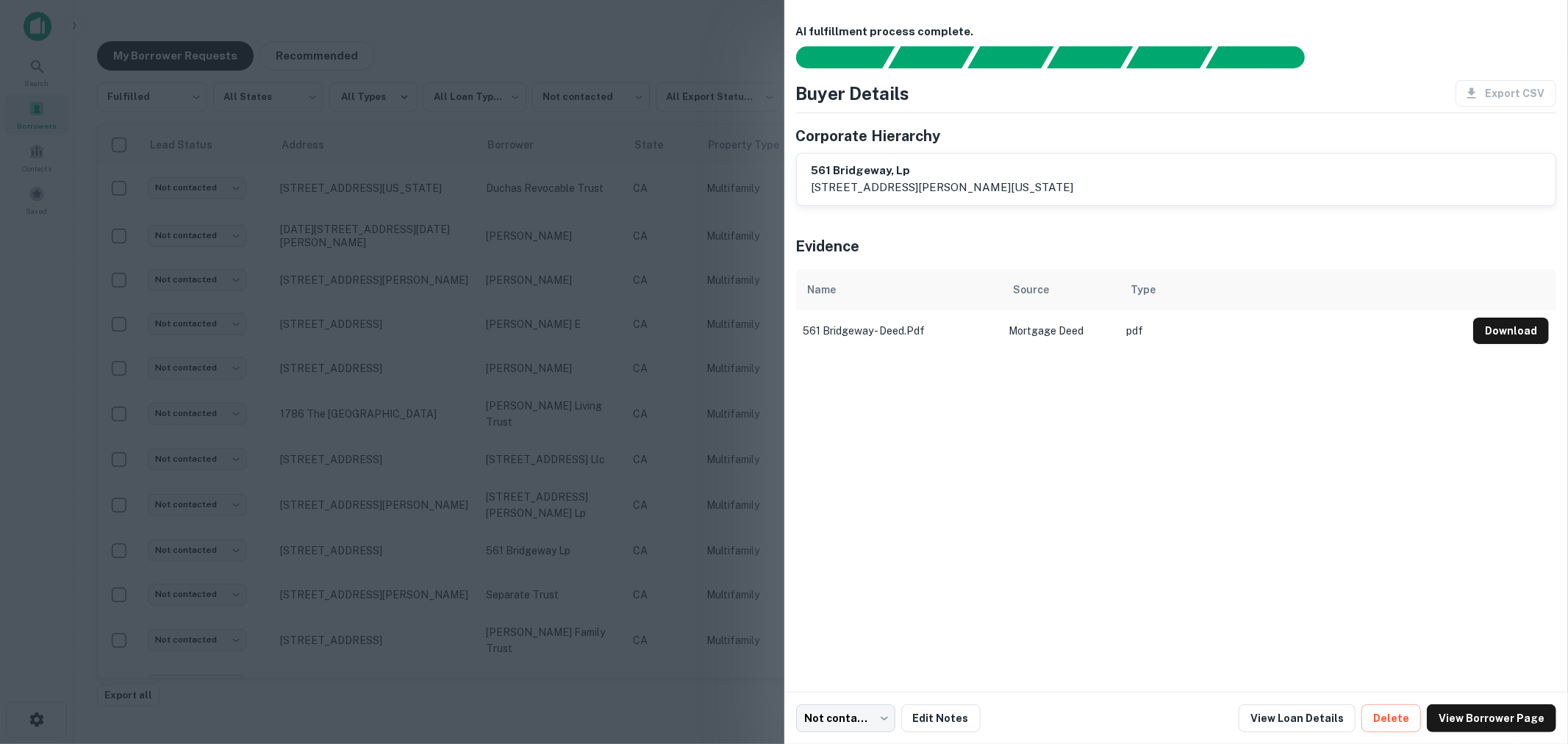
click at [537, 375] on div at bounding box center [784, 372] width 1568 height 744
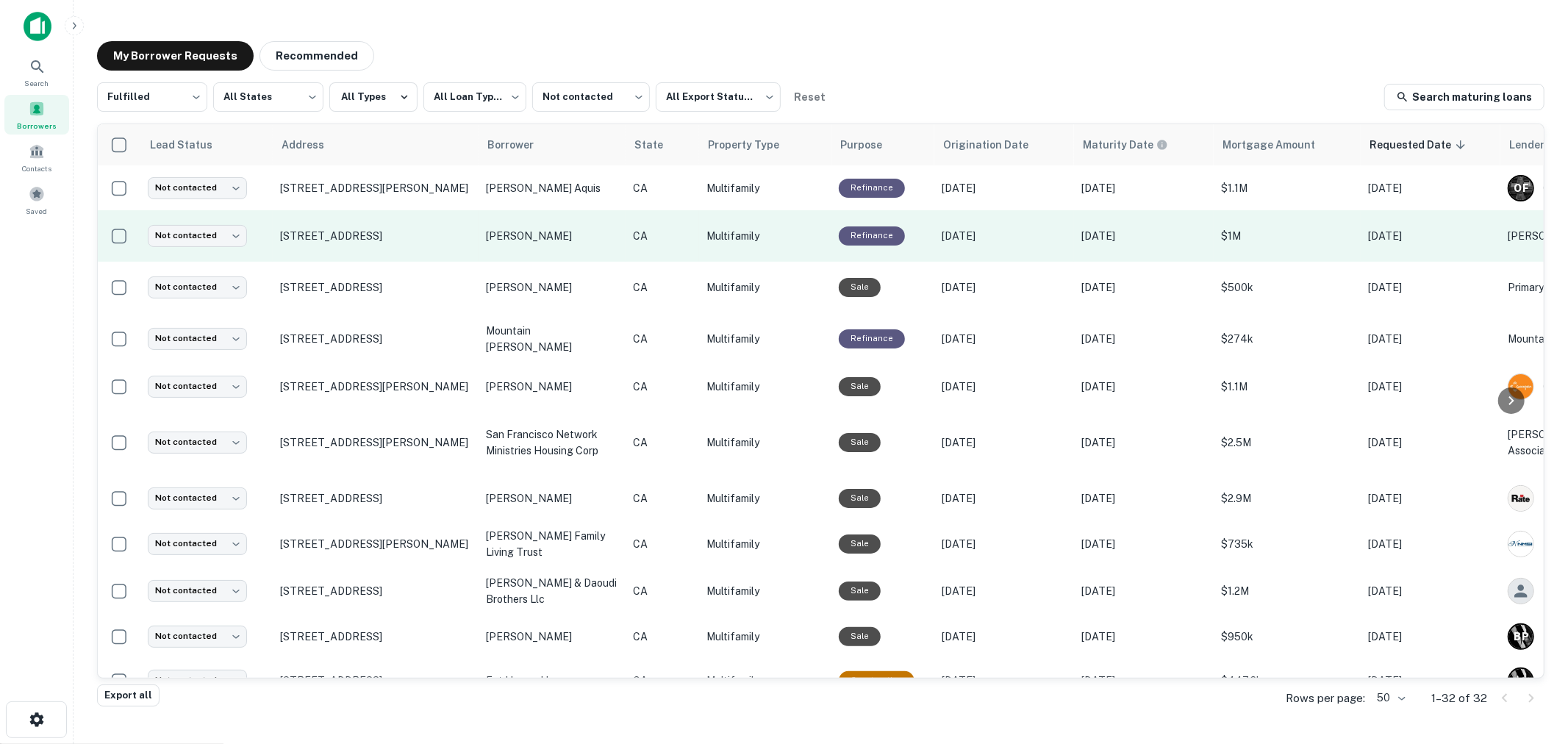
scroll to position [0, 0]
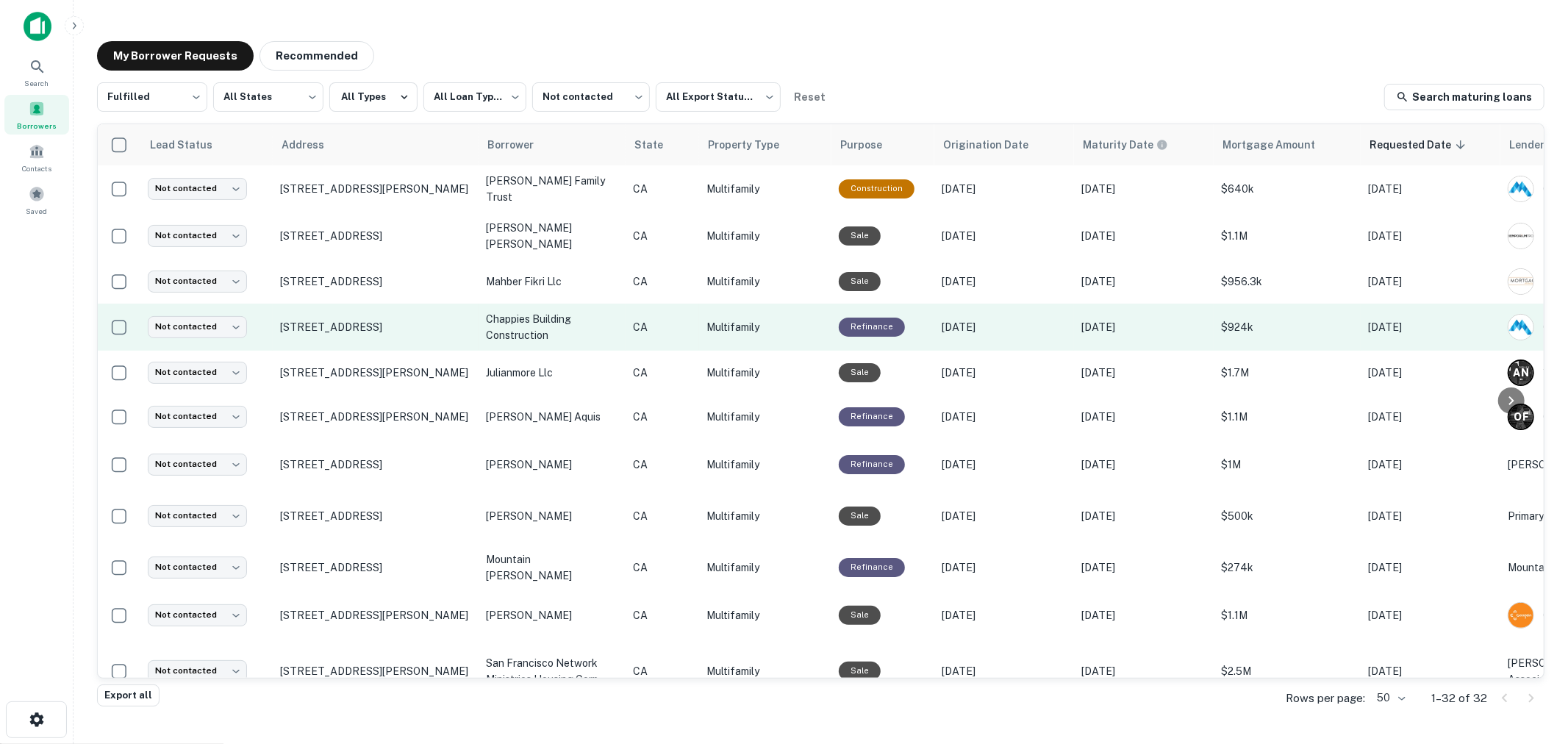
click at [517, 311] on p "chappies building construction" at bounding box center [552, 327] width 133 height 32
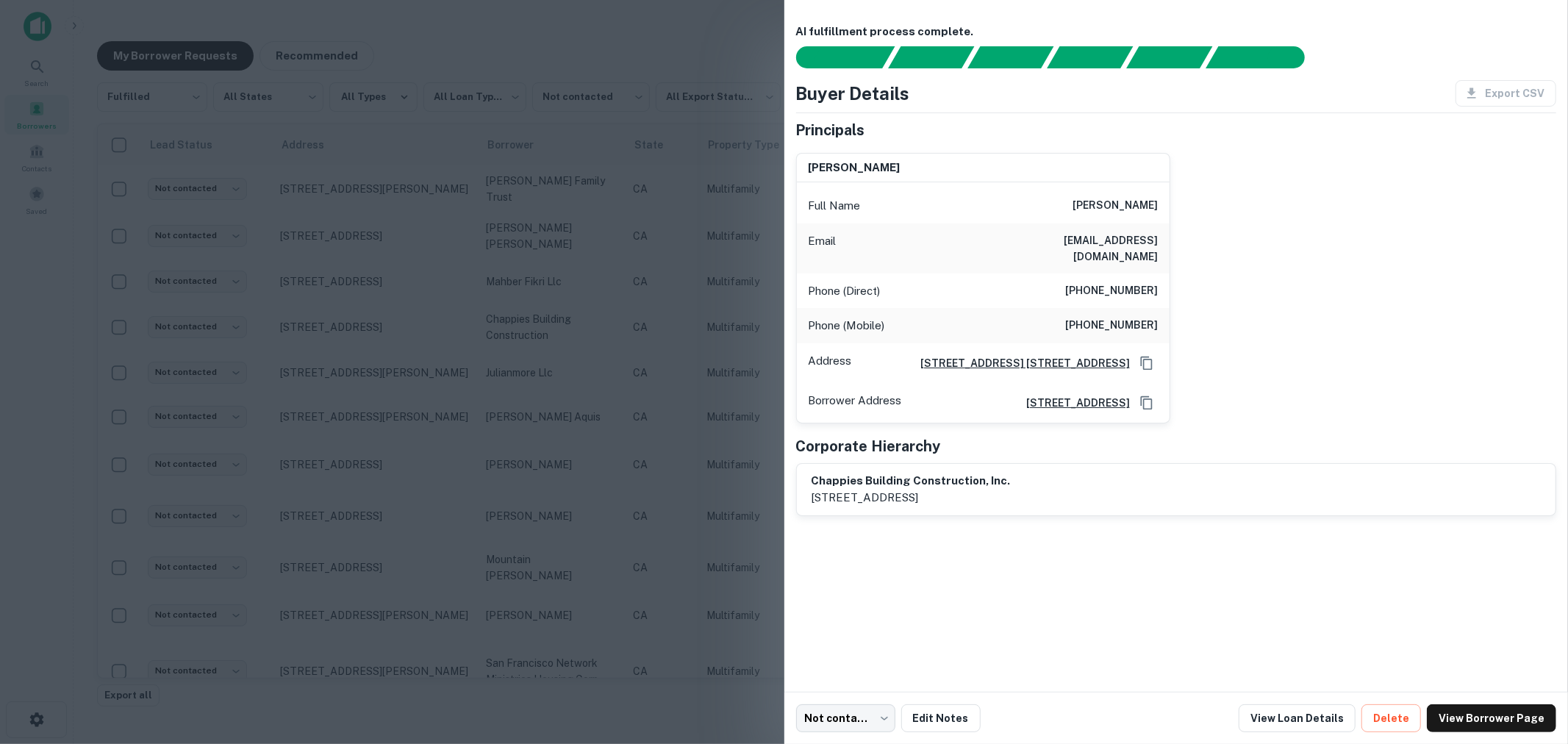
click at [600, 350] on div at bounding box center [784, 372] width 1568 height 744
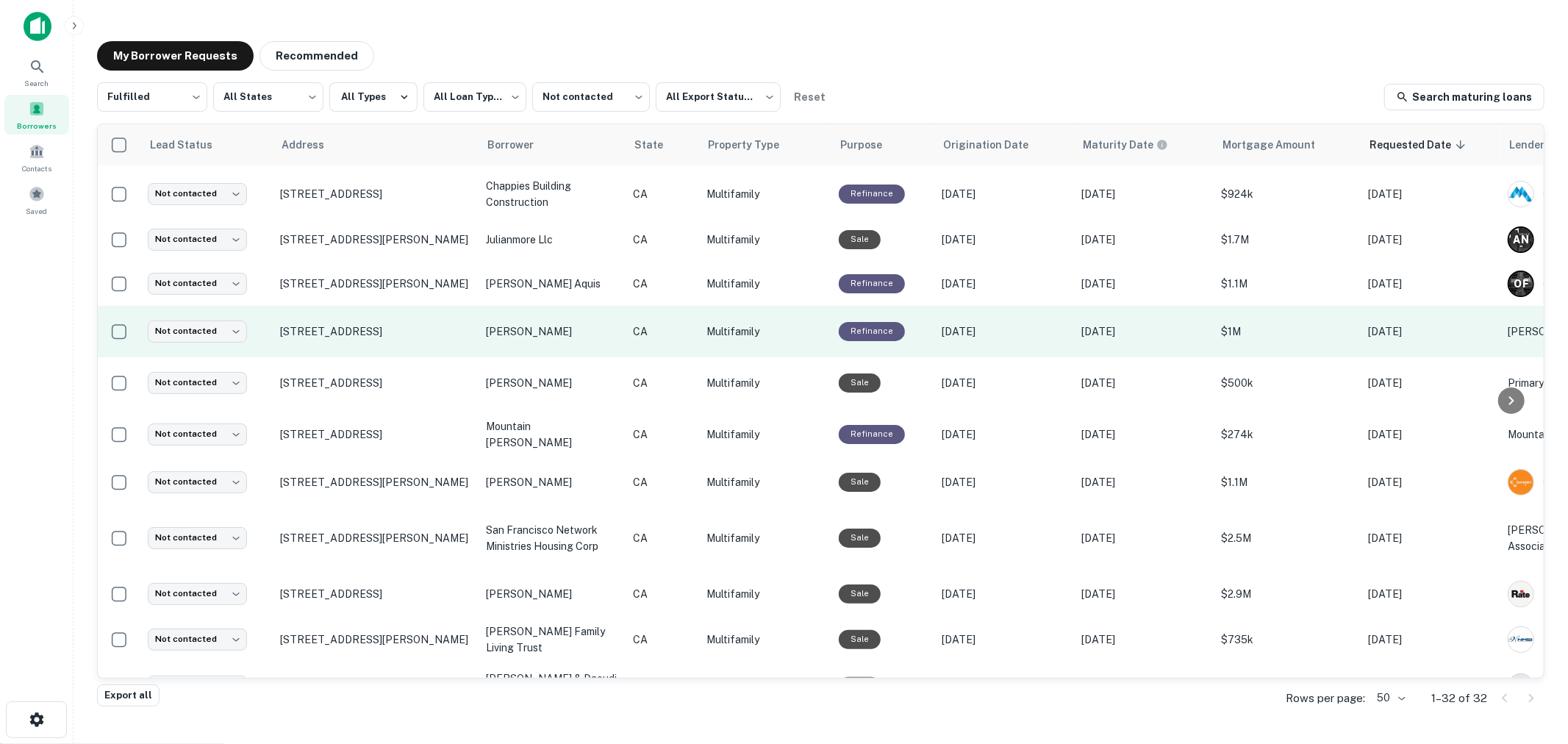
scroll to position [163, 0]
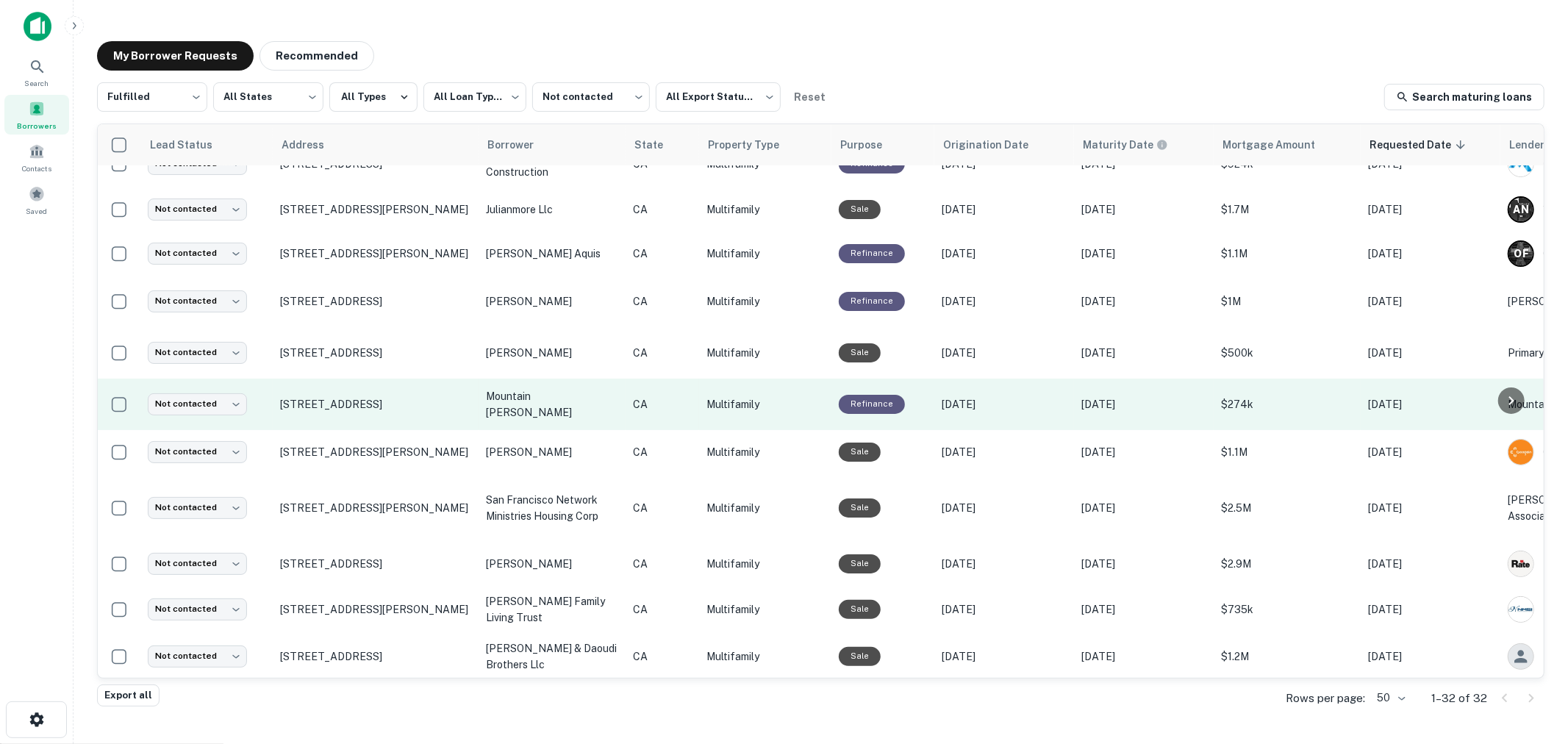
click at [543, 396] on p "mountain georgina" at bounding box center [552, 404] width 133 height 32
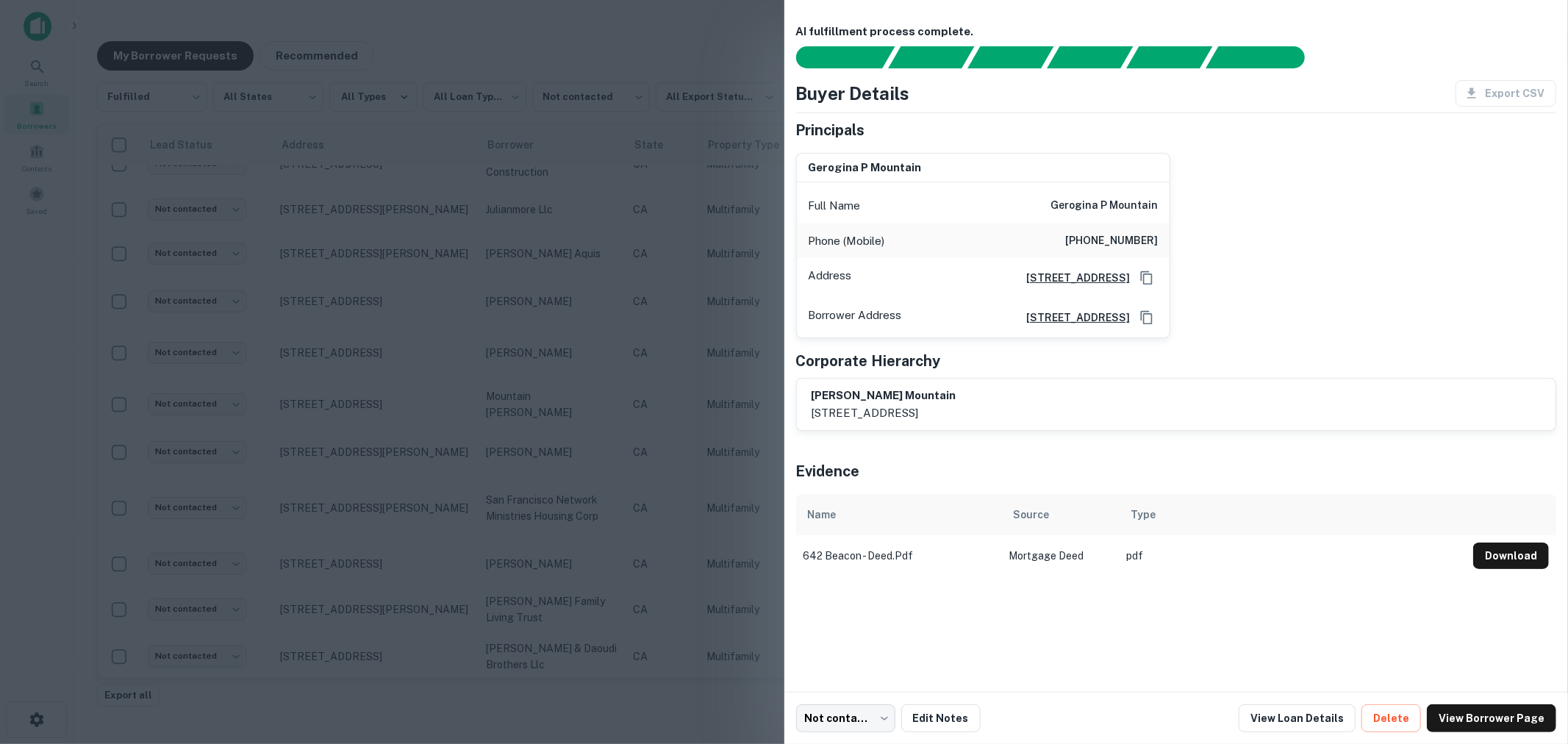
click at [533, 392] on div at bounding box center [784, 372] width 1568 height 744
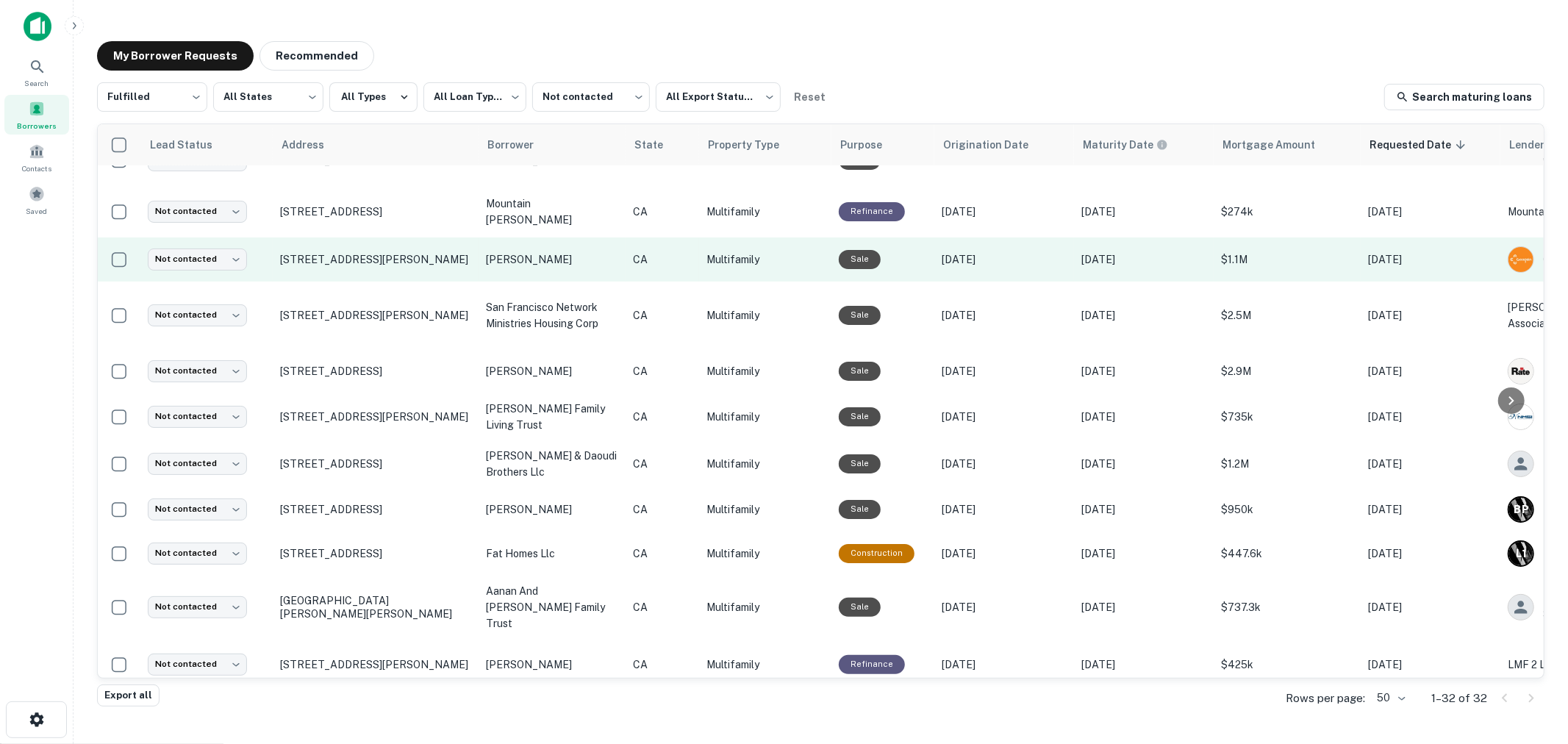
scroll to position [327, 0]
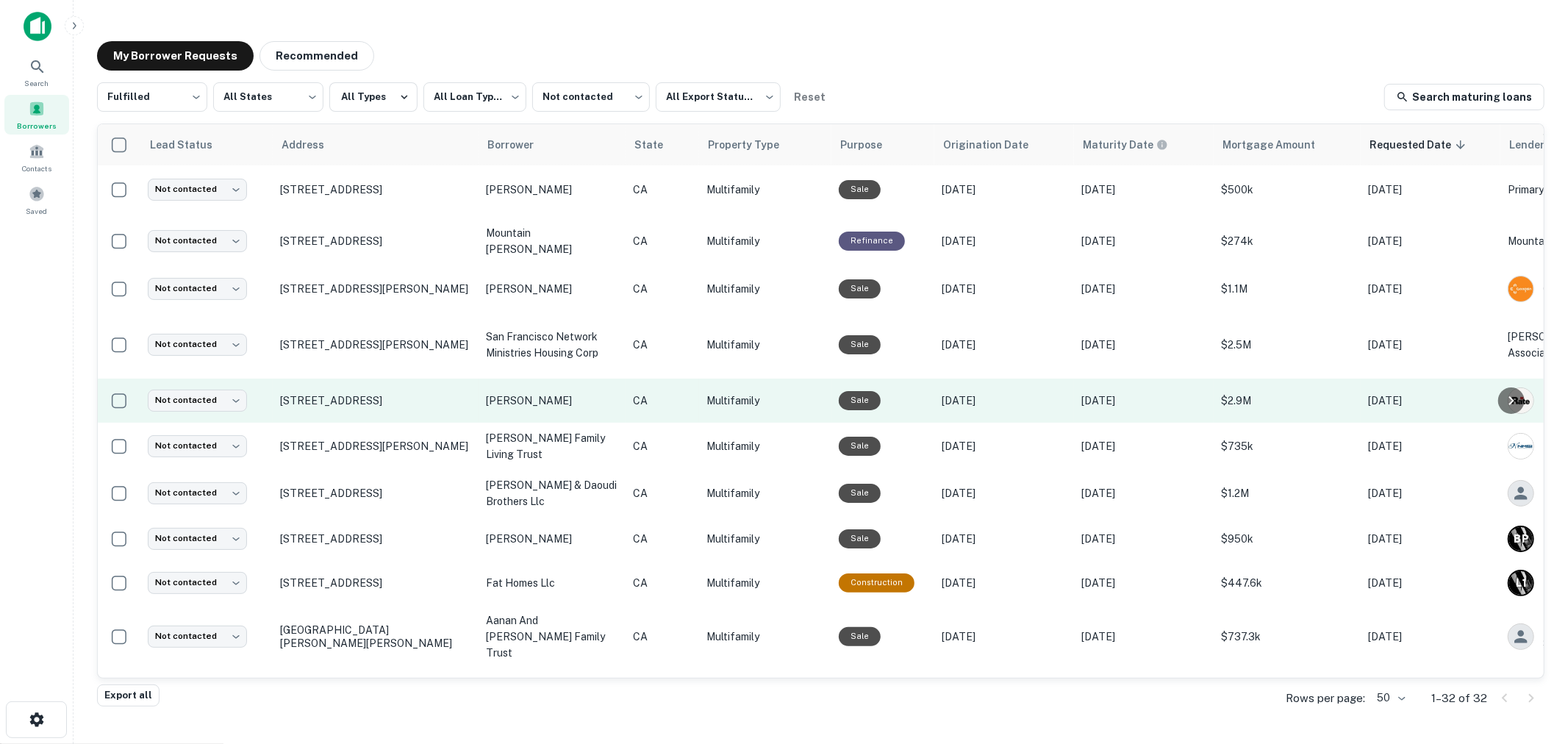
click at [548, 393] on p "khalifa mohammed" at bounding box center [552, 401] width 133 height 17
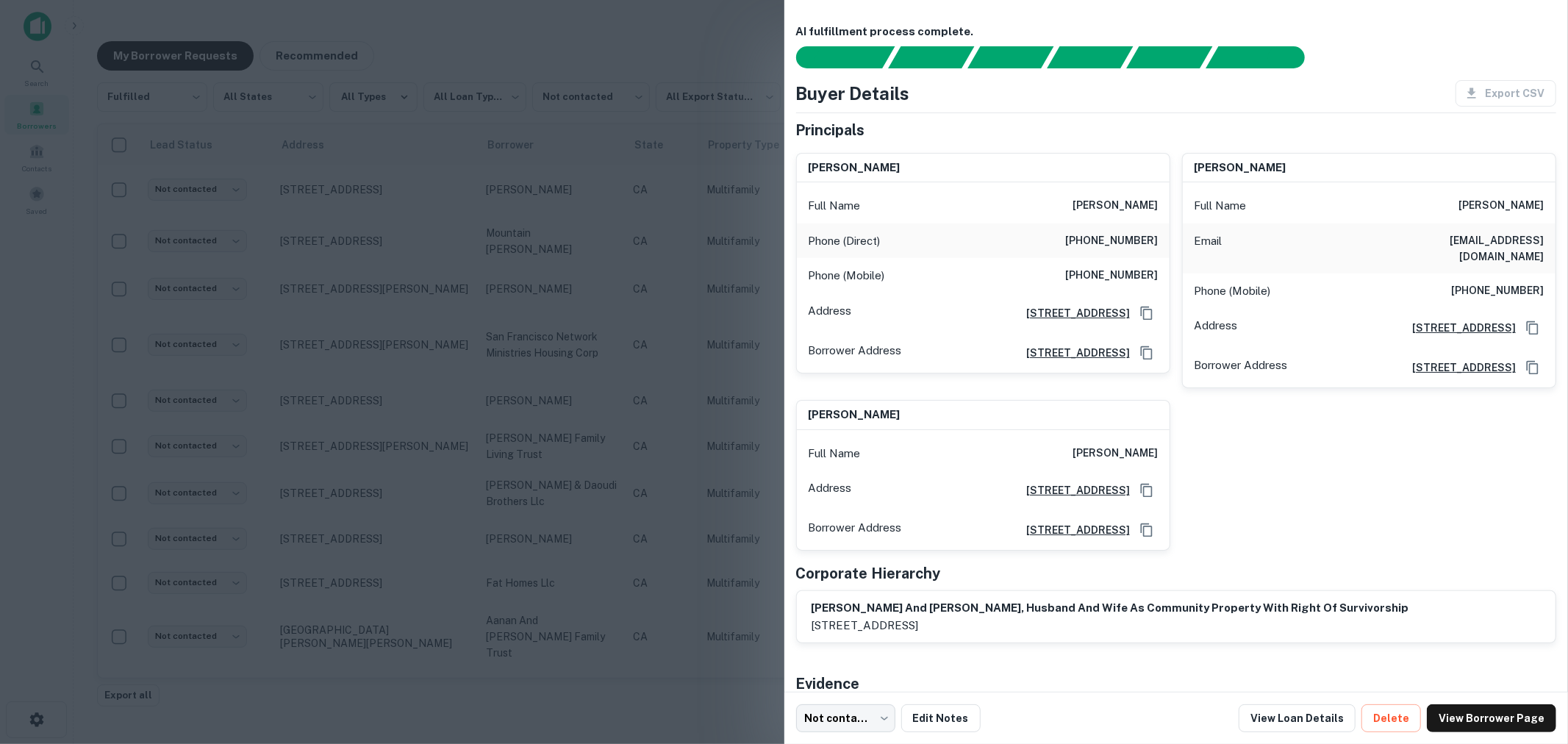
click at [596, 376] on div at bounding box center [784, 372] width 1568 height 744
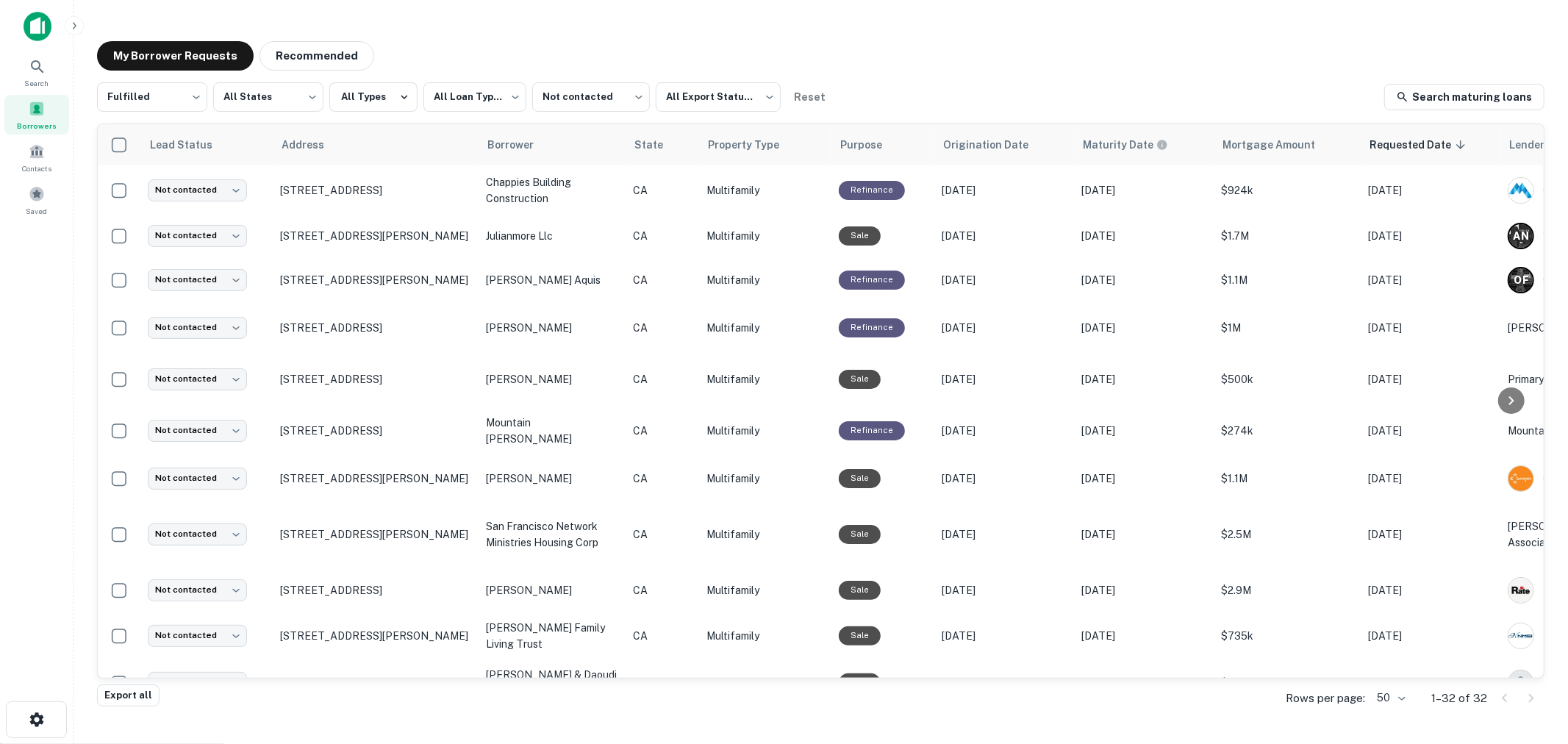
scroll to position [0, 0]
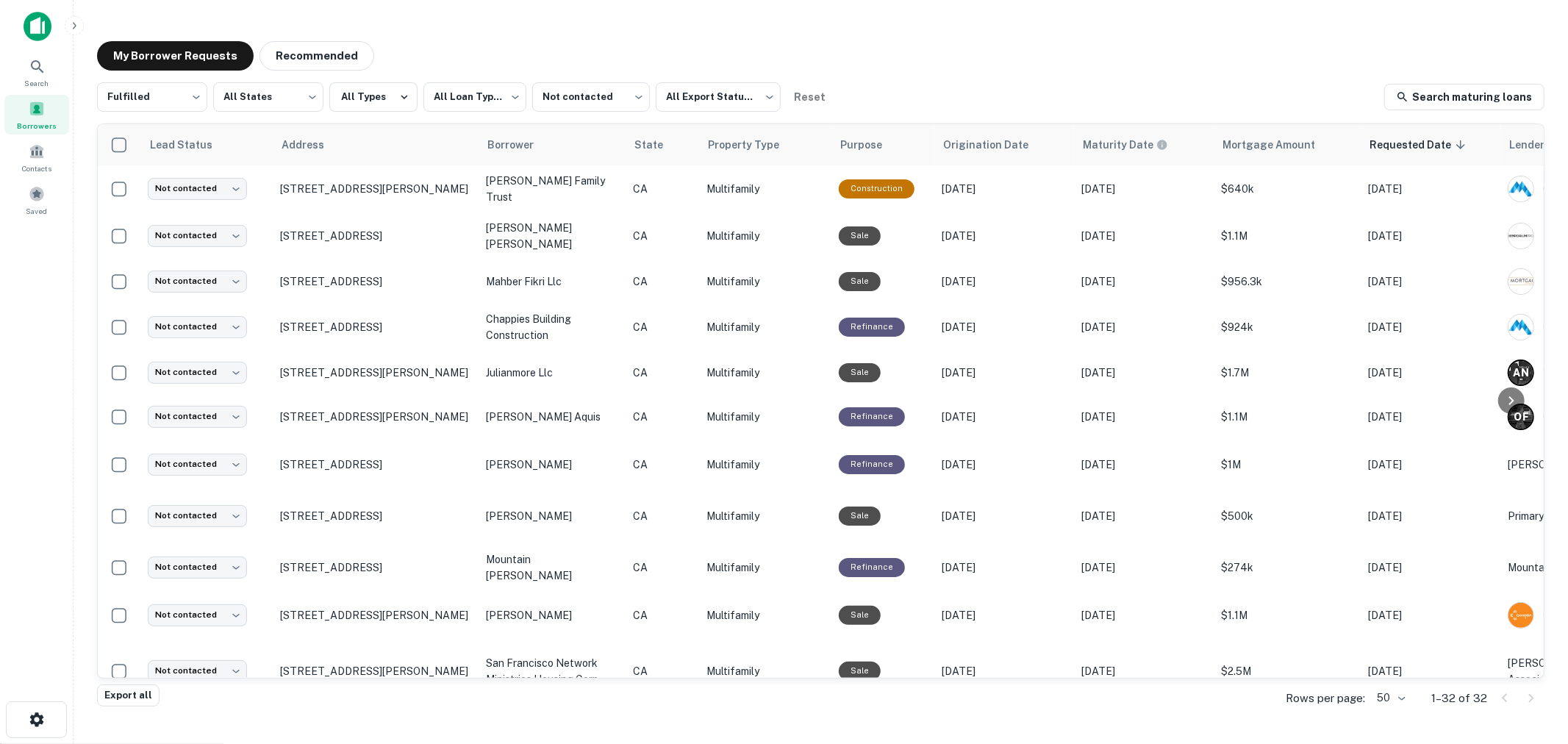
click at [744, 30] on div "**********" at bounding box center [820, 364] width 1471 height 670
